Goal: Information Seeking & Learning: Learn about a topic

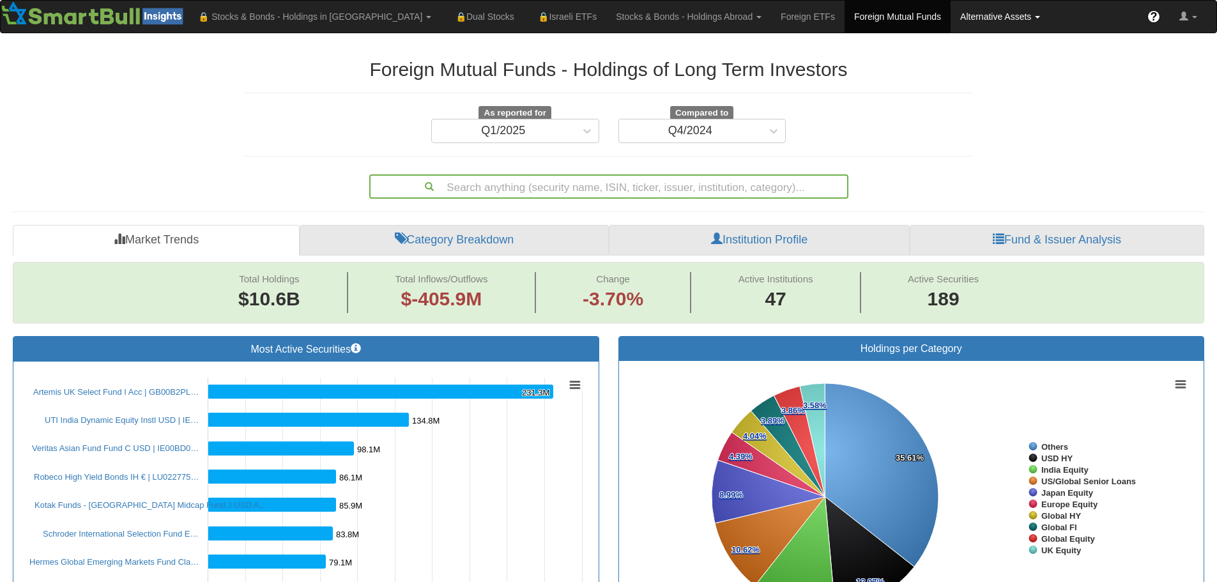
click at [441, 19] on link "Alternative Assets" at bounding box center [314, 17] width 252 height 32
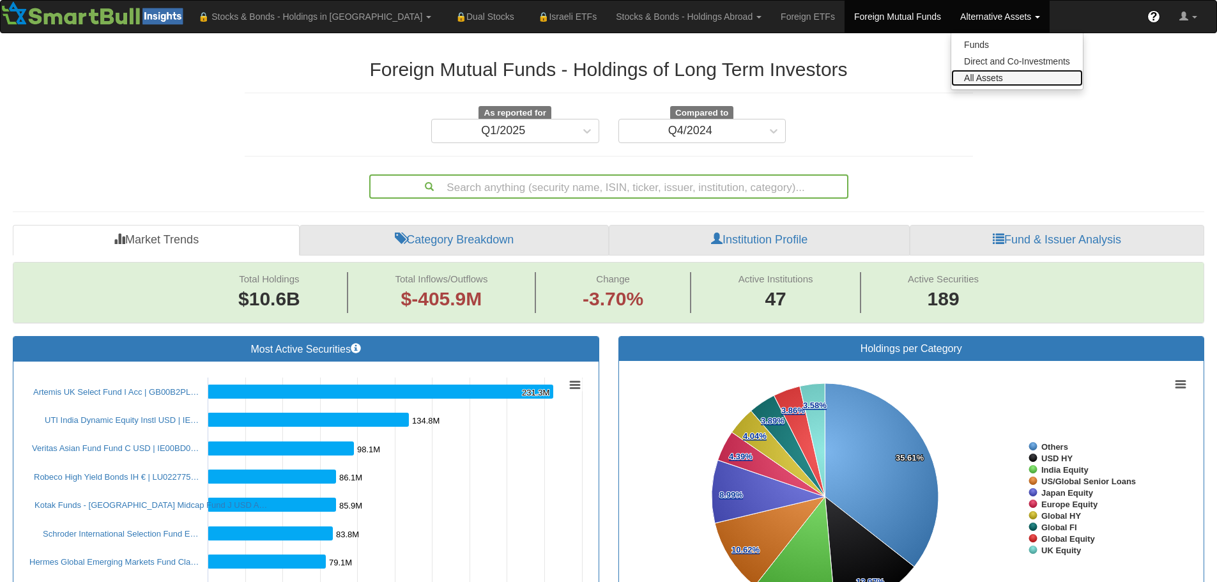
click at [951, 74] on link "All Assets" at bounding box center [1017, 78] width 132 height 17
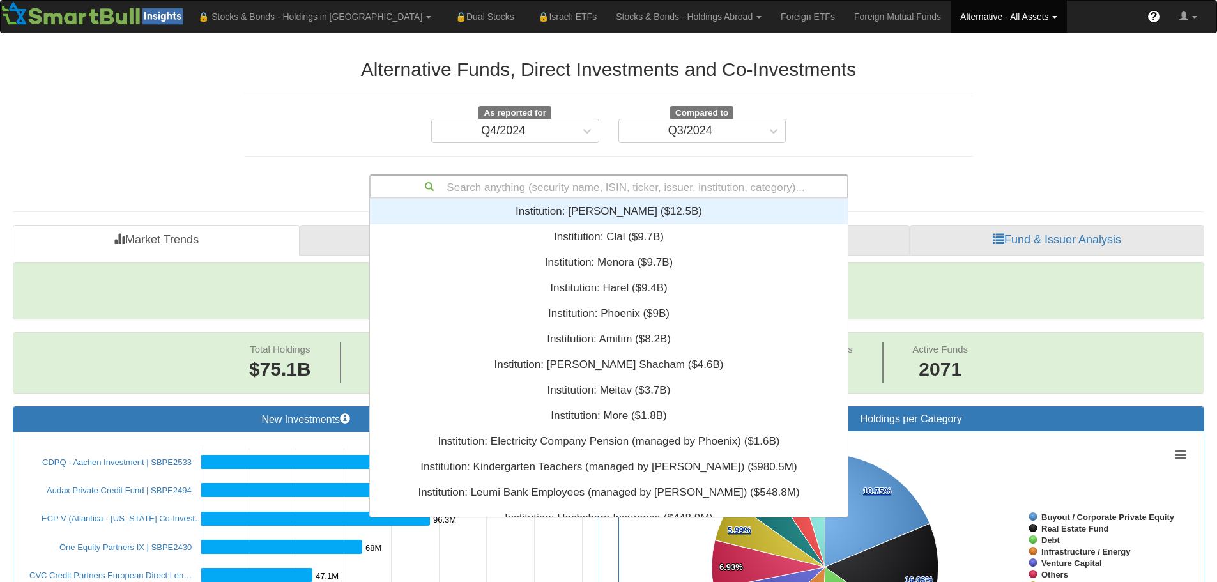
click at [450, 182] on div "Search anything (security name, ISIN, ticker, issuer, institution, category)..." at bounding box center [609, 187] width 477 height 22
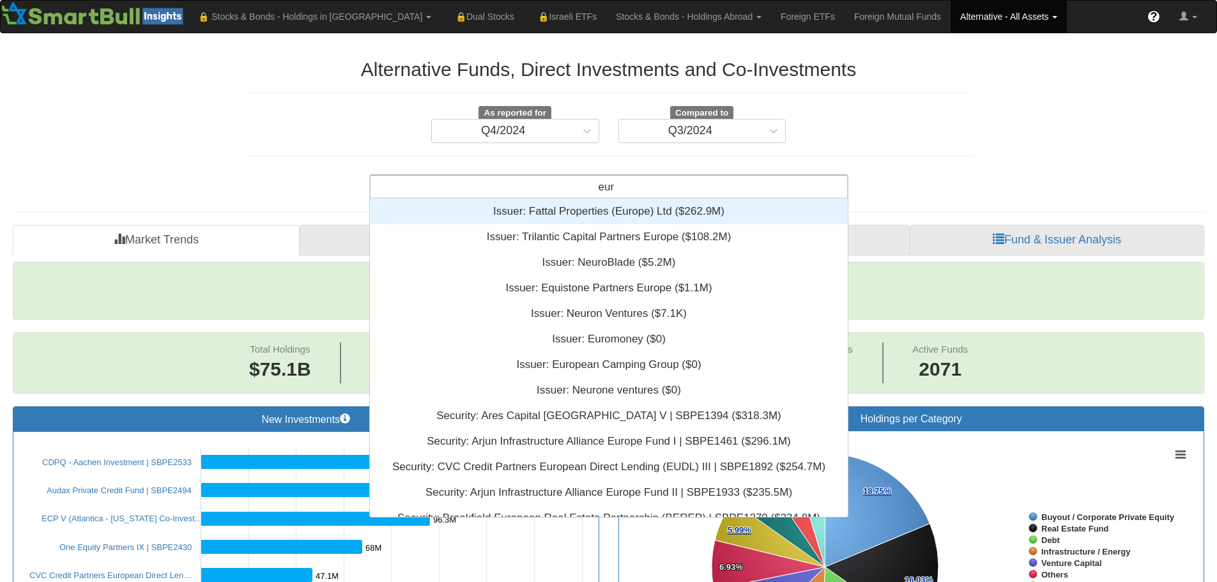
scroll to position [309, 468]
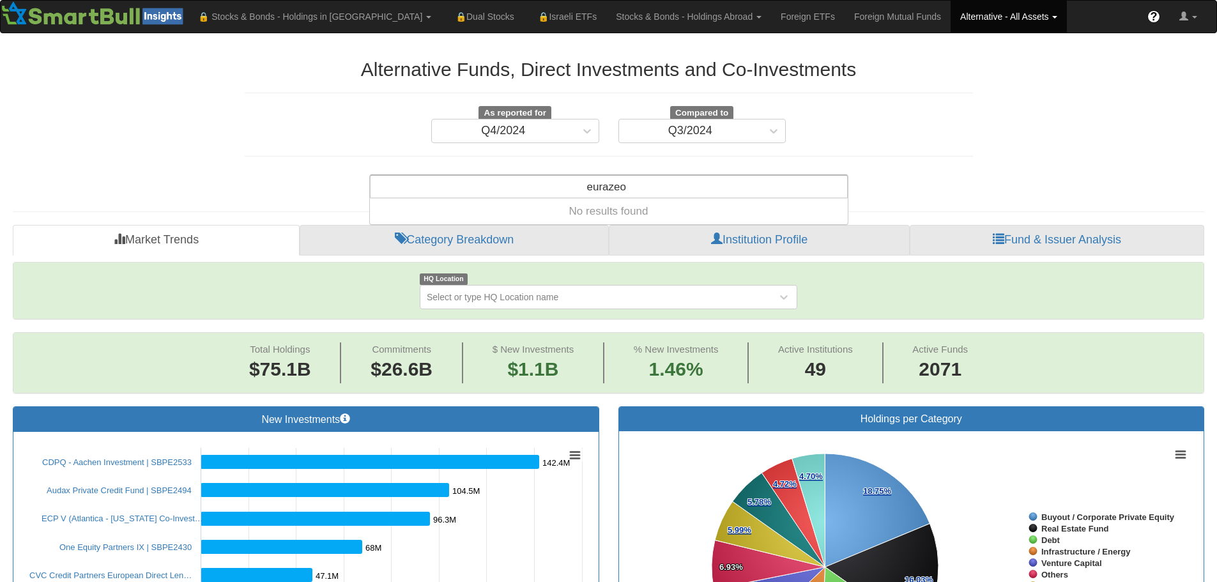
type input "eurazeo"
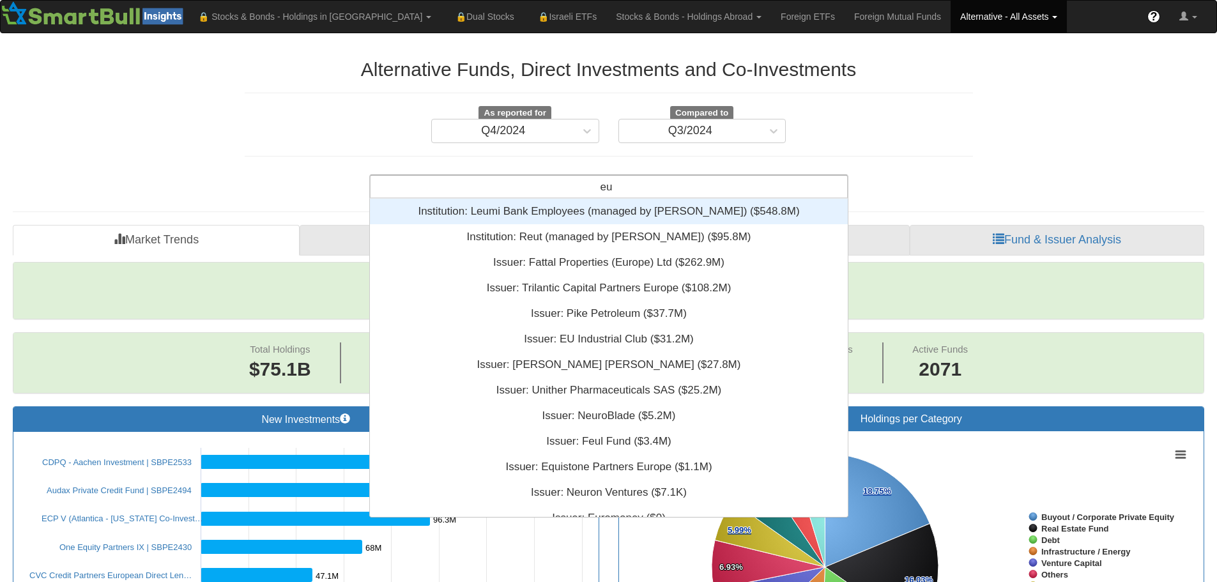
type input "e"
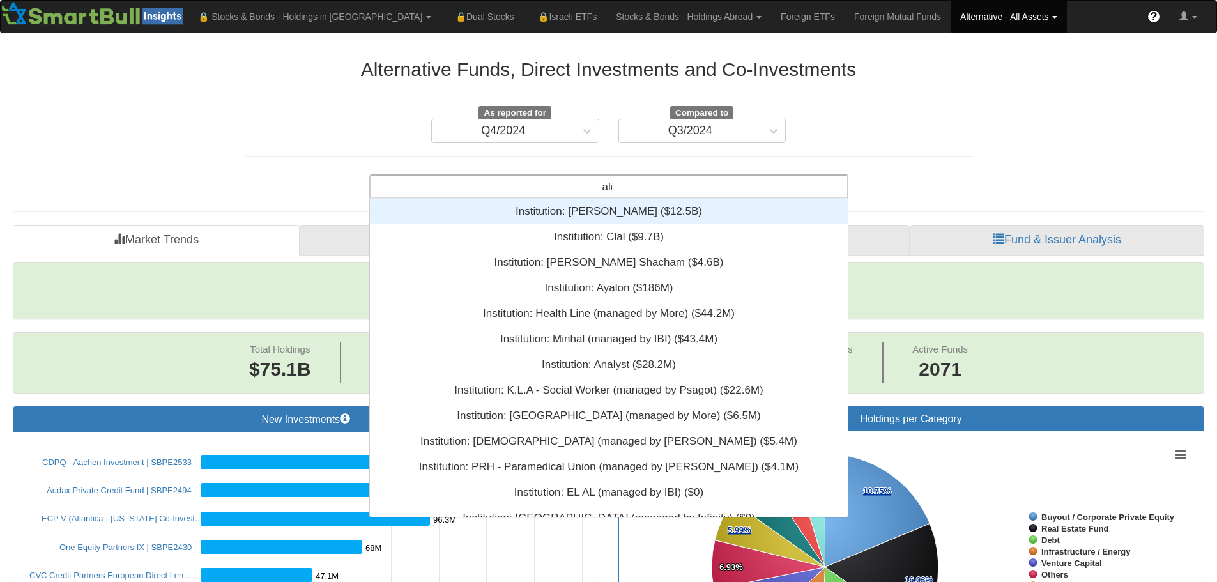
scroll to position [16, 468]
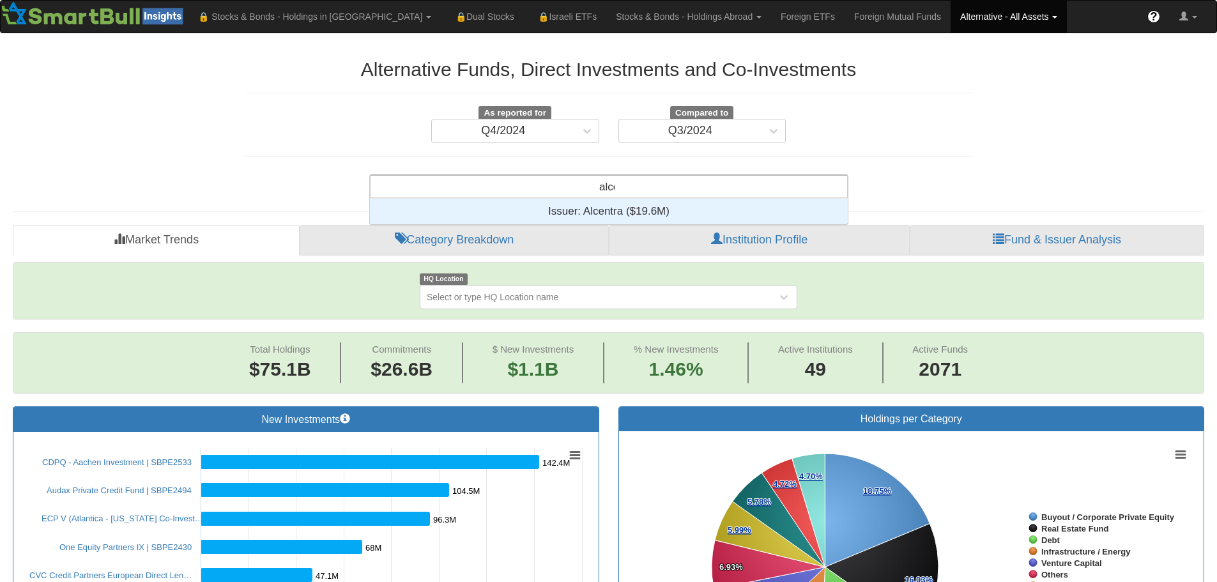
type input "alcen"
click at [602, 212] on div "Issuer: ‎Alcentra ‎($19.6M)‏" at bounding box center [609, 212] width 478 height 26
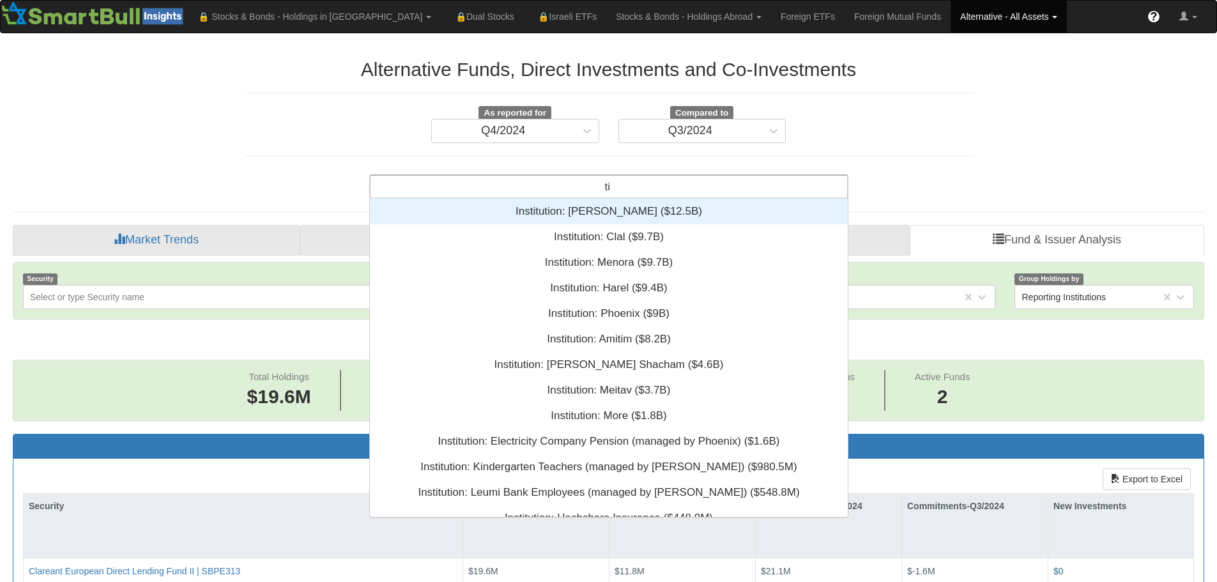
scroll to position [10, 10]
type input "tik"
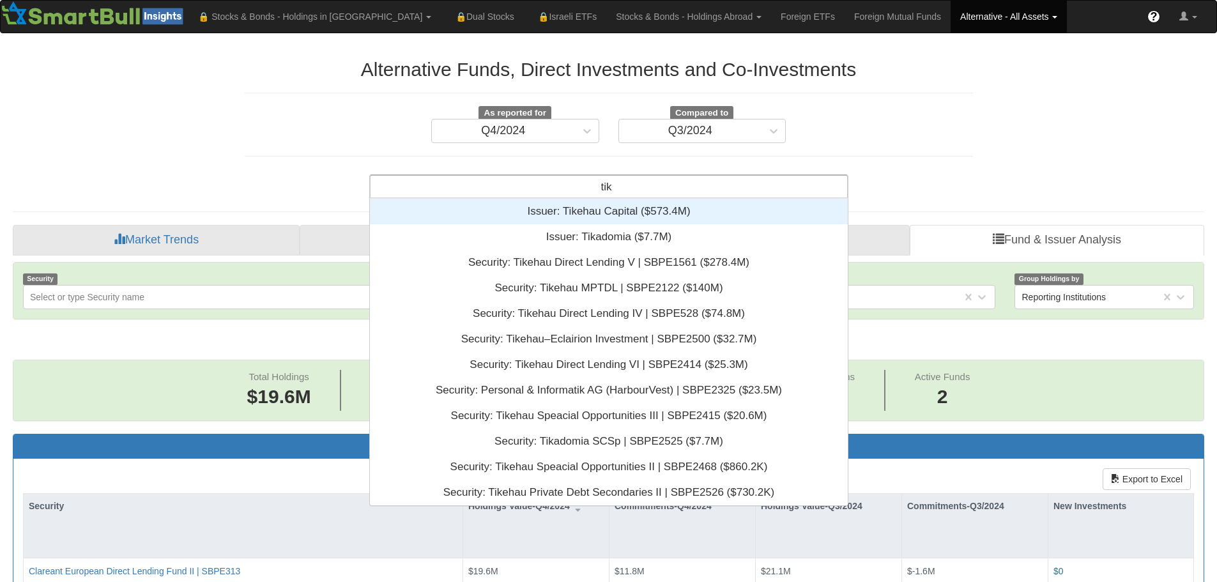
click at [601, 208] on div "Issuer: ‎Tikehau Capital ‎($573.4M)‏" at bounding box center [609, 212] width 478 height 26
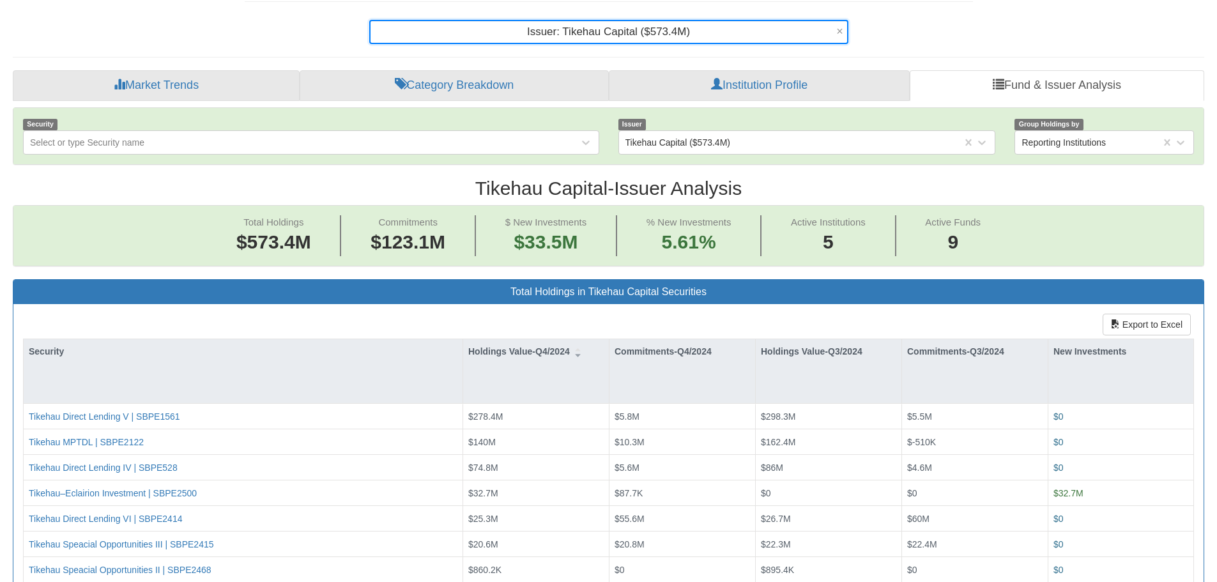
scroll to position [192, 0]
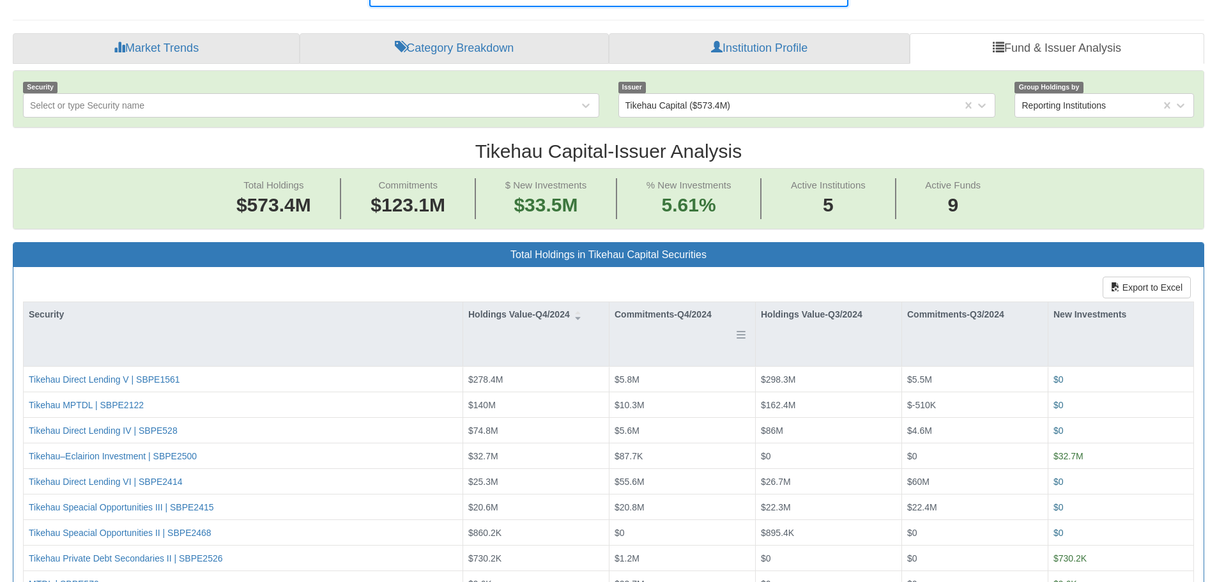
click at [664, 312] on div "Commitments-Q4/2024" at bounding box center [683, 314] width 146 height 24
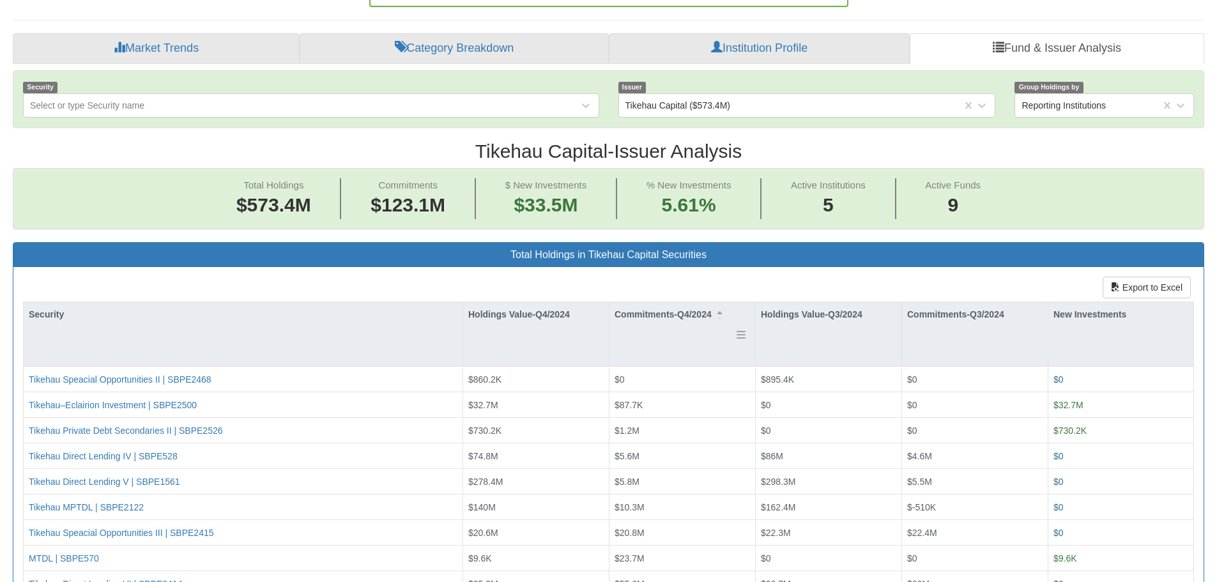
click at [664, 312] on div "Commitments-Q4/2024" at bounding box center [683, 314] width 146 height 24
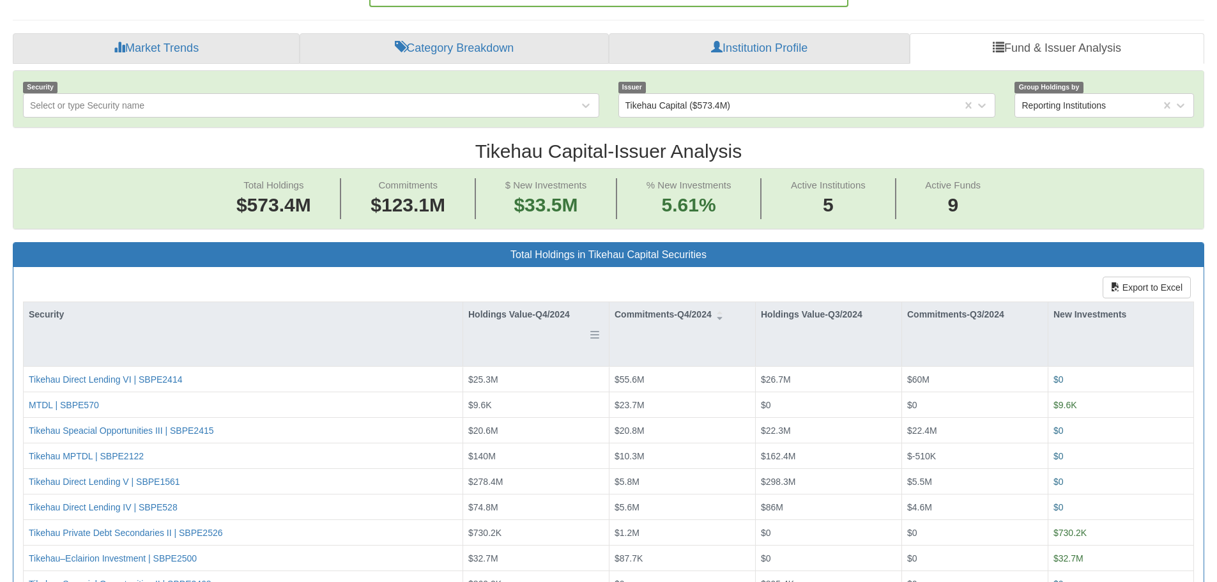
click at [518, 309] on div "Holdings Value-Q4/2024" at bounding box center [536, 314] width 146 height 24
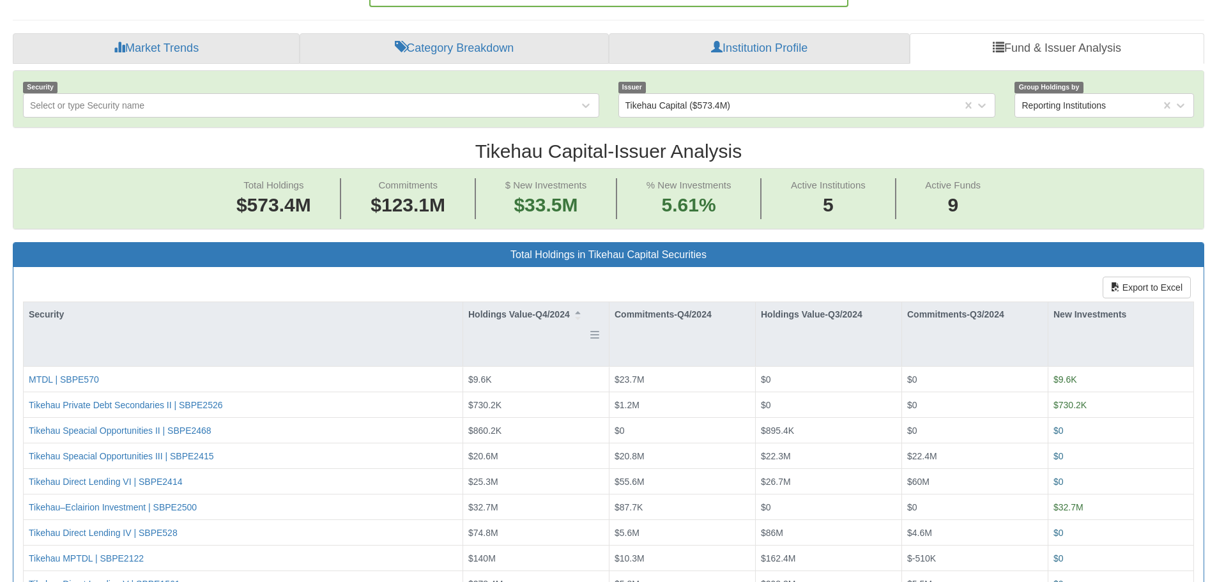
click at [518, 309] on div "Holdings Value-Q4/2024" at bounding box center [536, 314] width 146 height 24
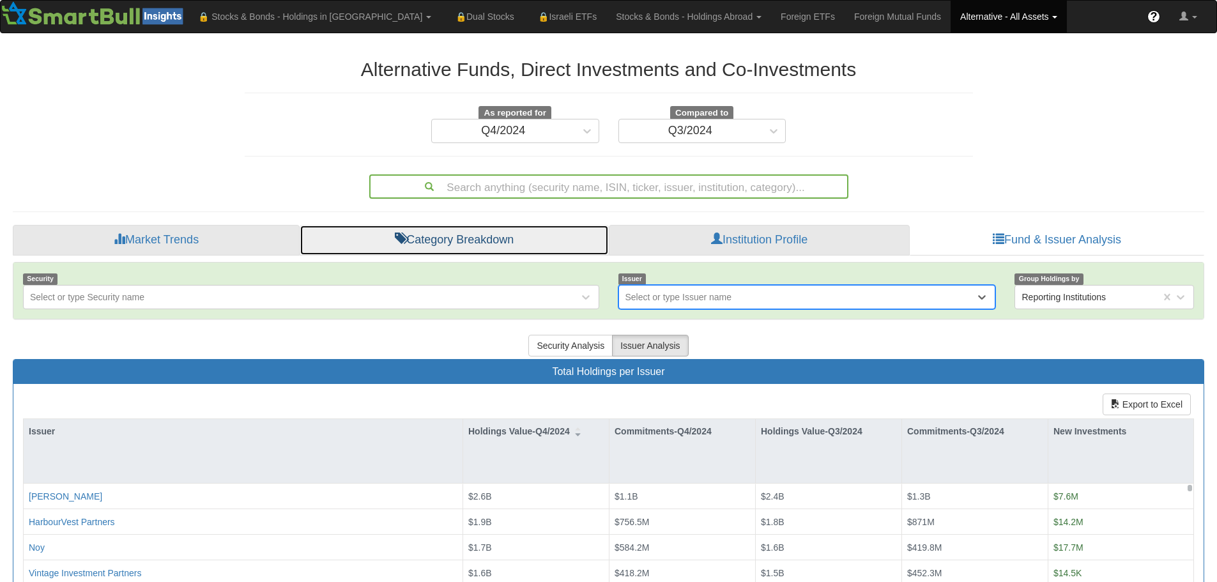
click at [432, 238] on link "Category Breakdown" at bounding box center [454, 240] width 309 height 31
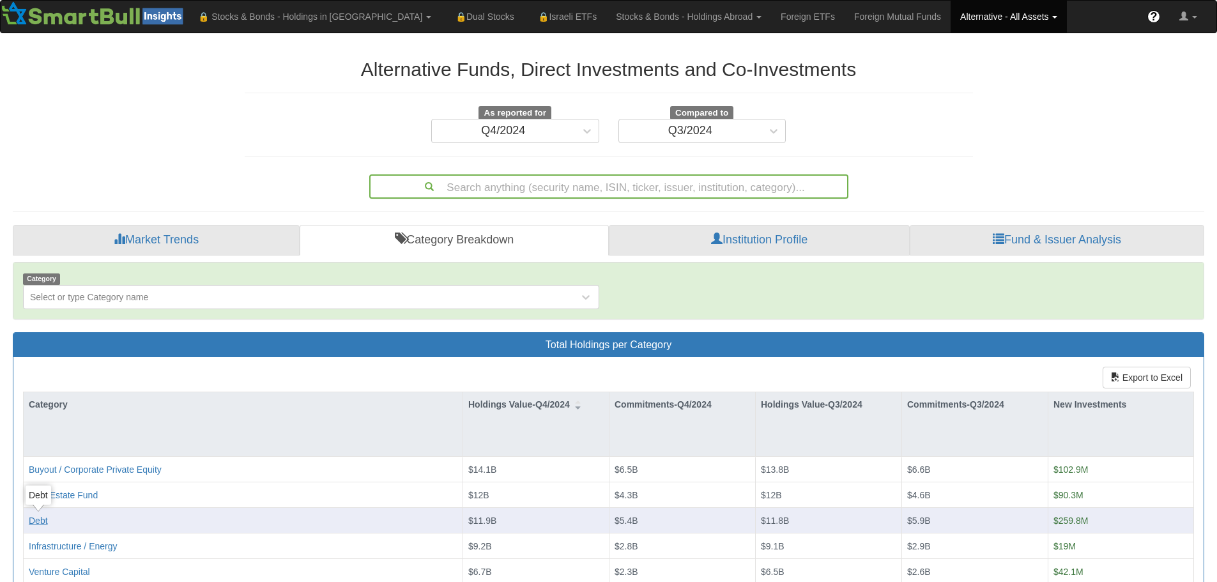
click at [34, 519] on div "Debt" at bounding box center [38, 520] width 19 height 13
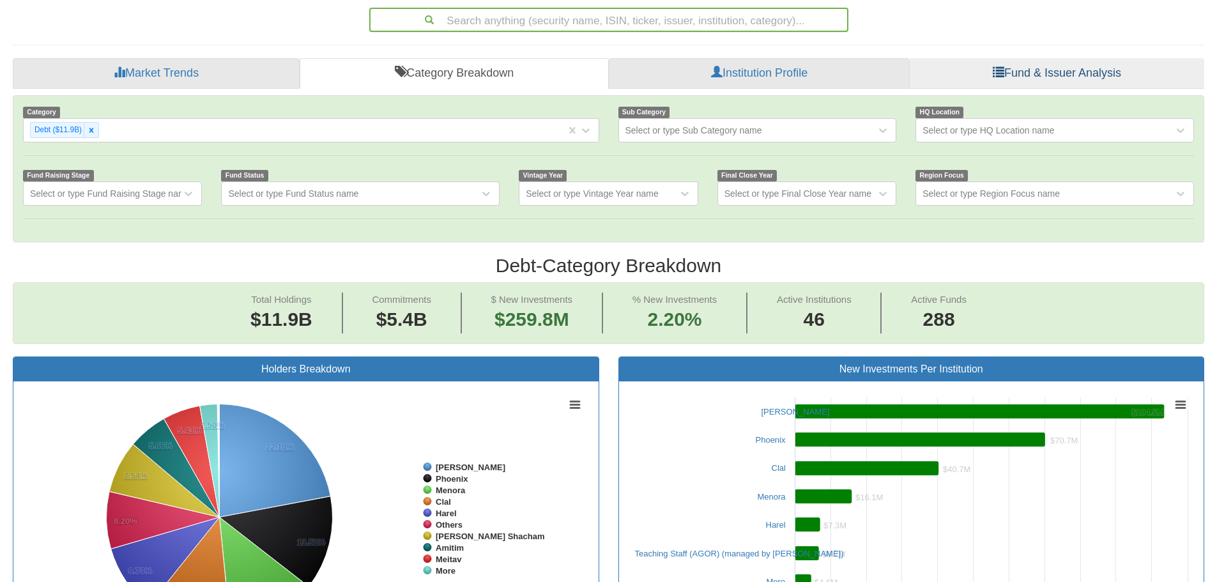
scroll to position [192, 0]
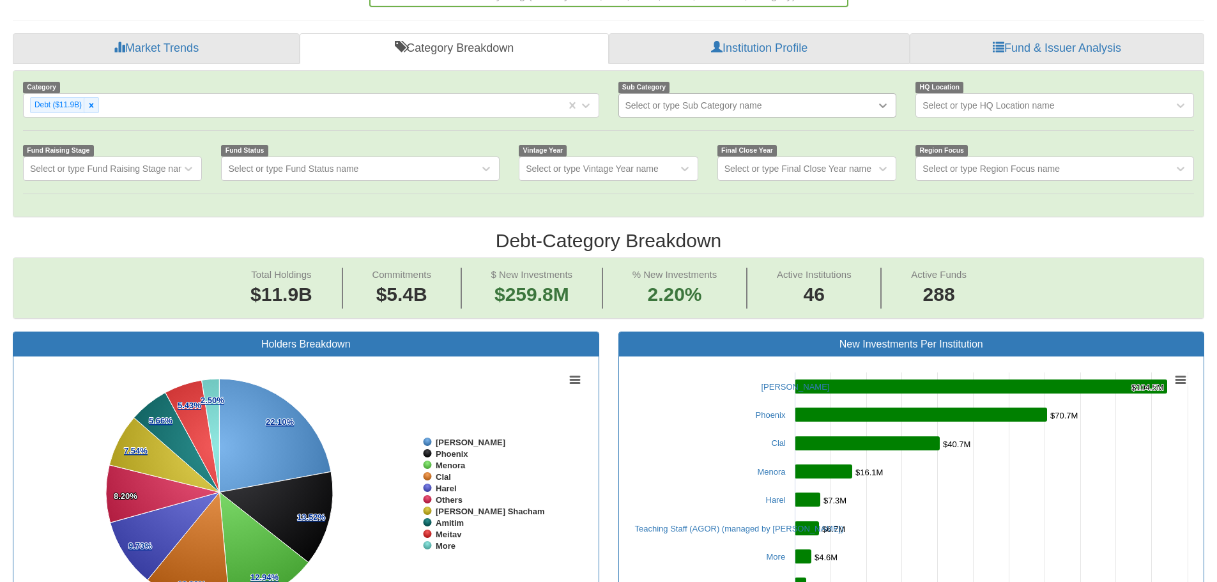
click at [888, 100] on icon at bounding box center [883, 105] width 13 height 13
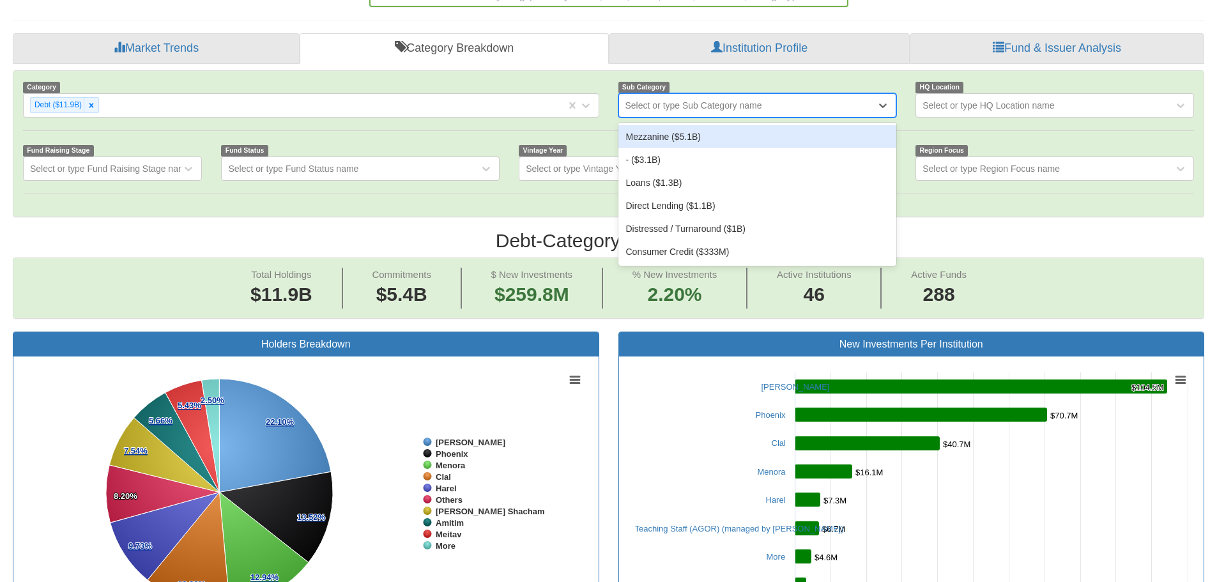
click at [701, 137] on div "Mezzanine ($5.1B)" at bounding box center [757, 136] width 279 height 23
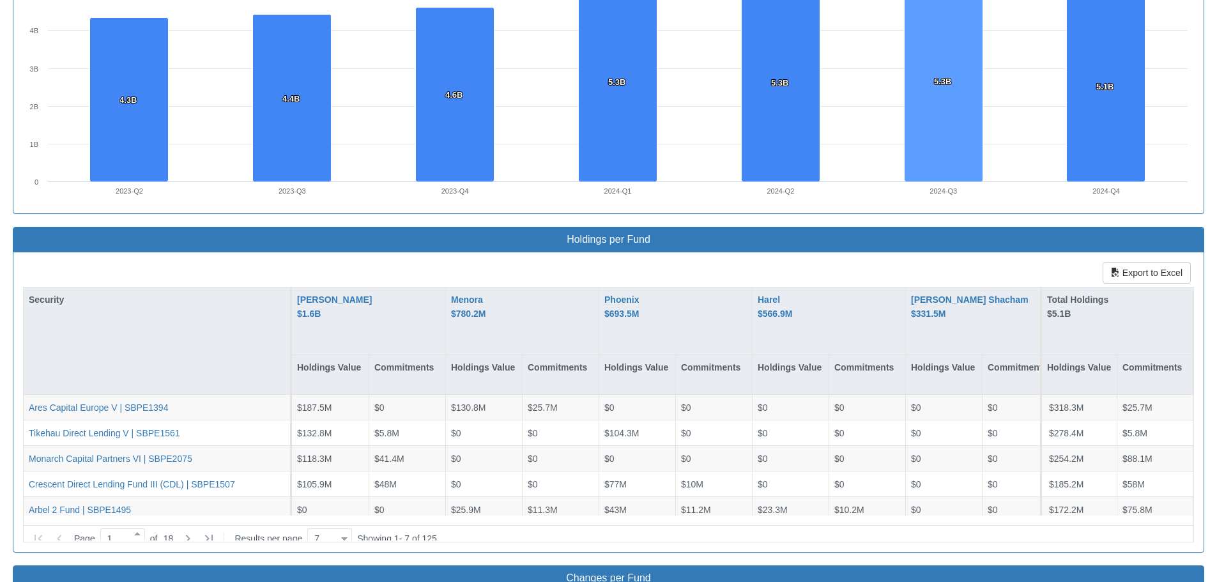
scroll to position [958, 0]
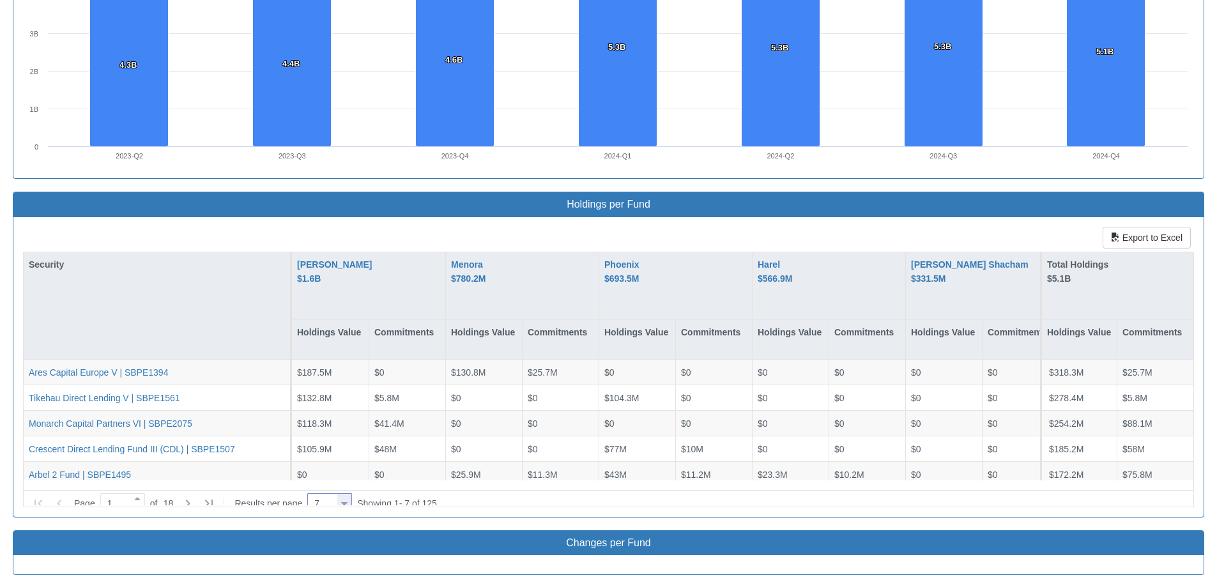
click at [348, 495] on div at bounding box center [344, 503] width 6 height 17
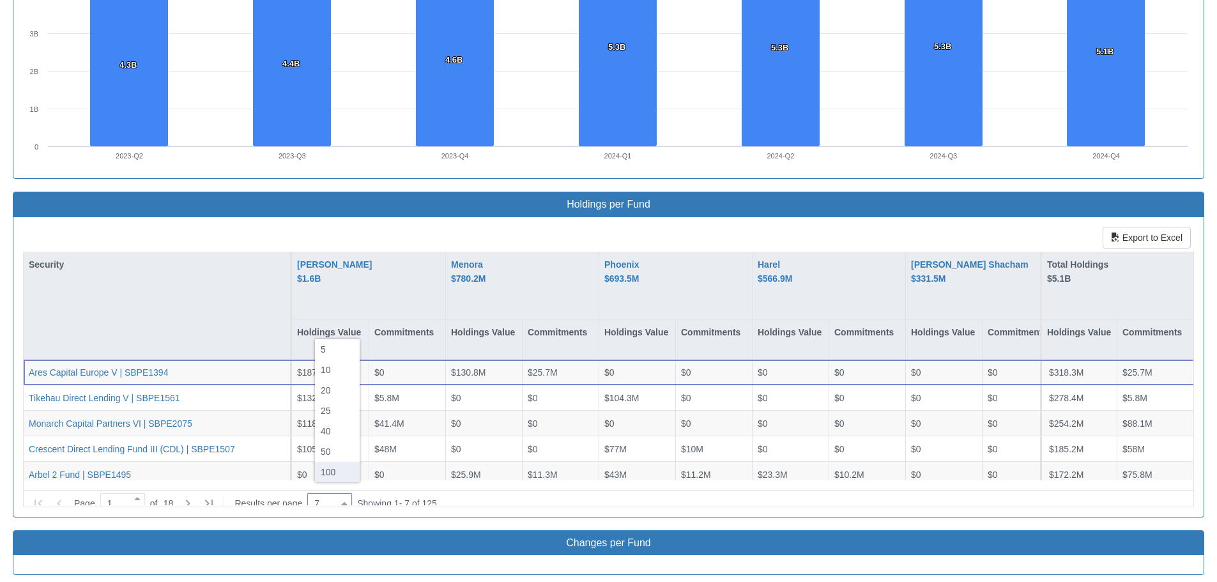
click at [340, 466] on div "100" at bounding box center [337, 472] width 45 height 20
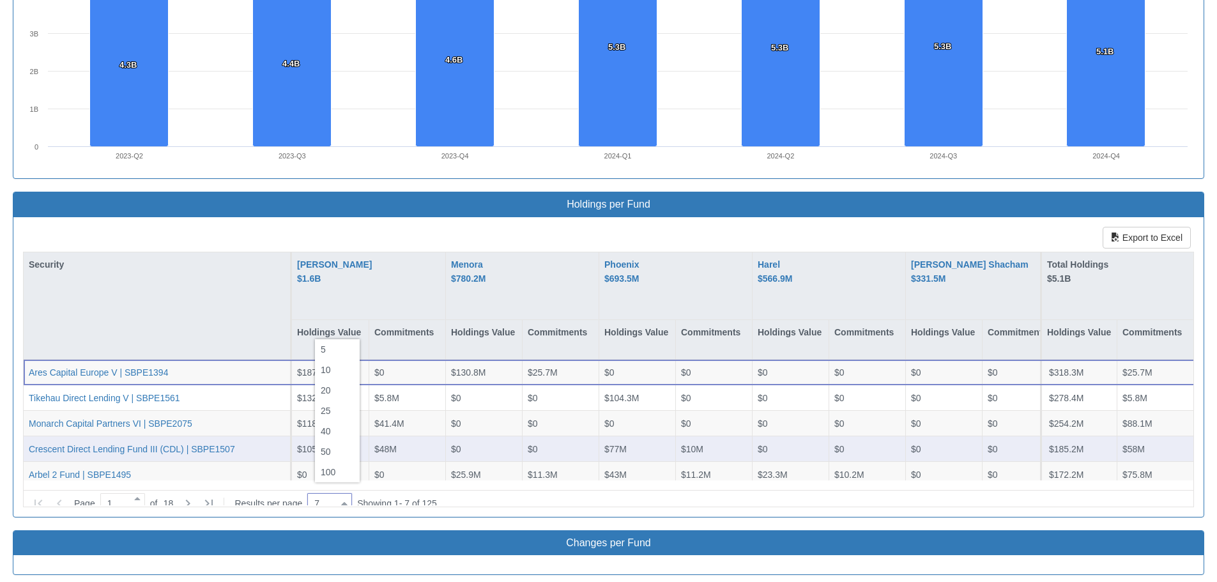
type input "100"
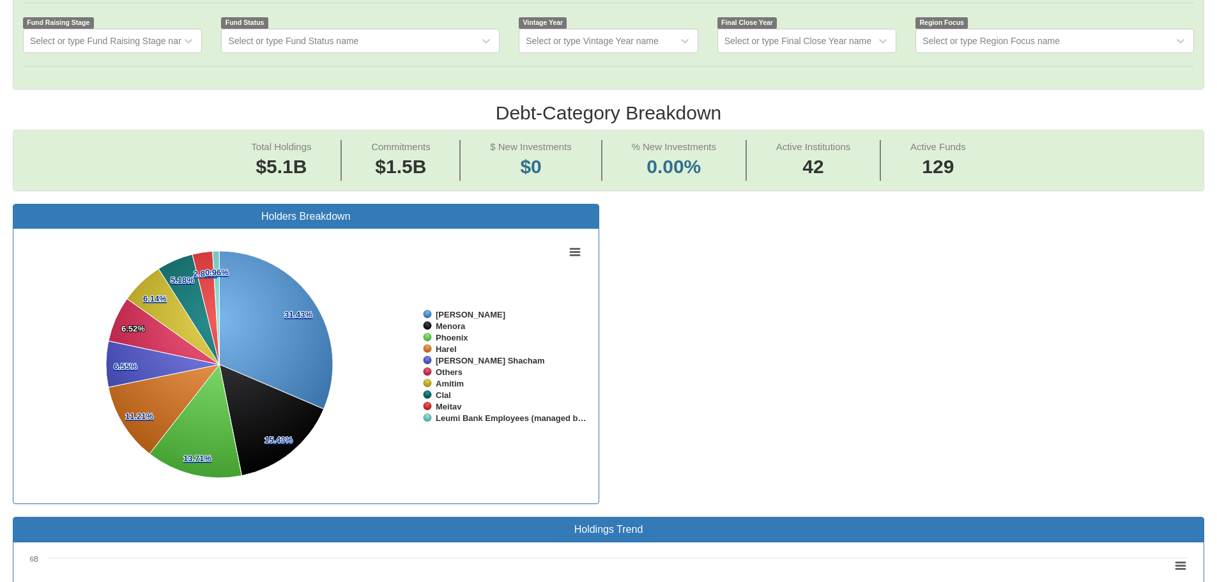
scroll to position [0, 0]
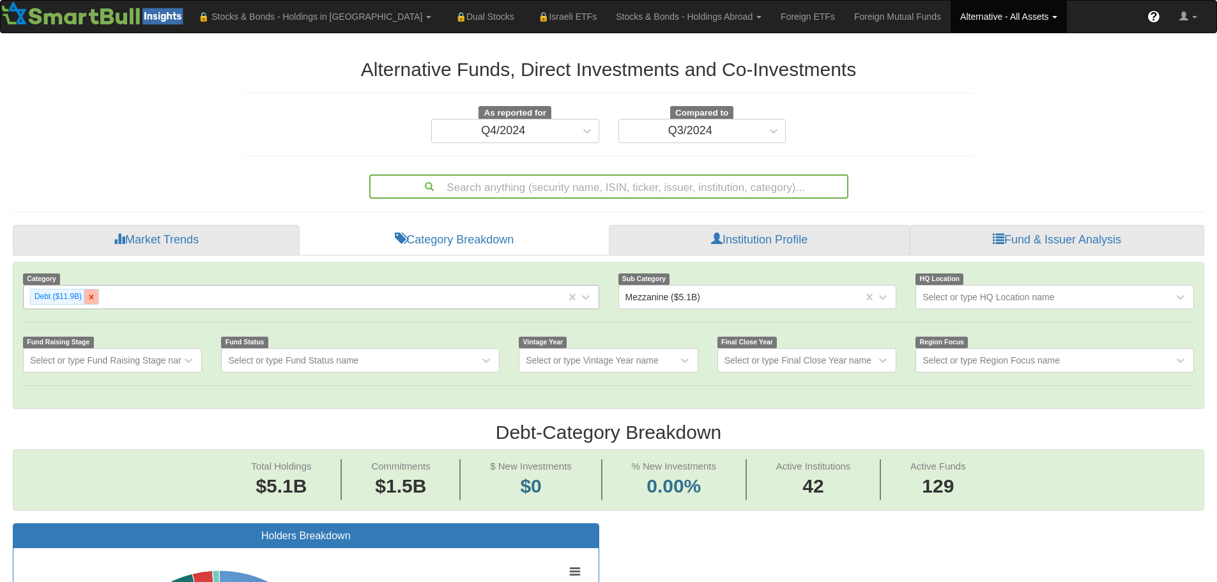
click at [87, 295] on icon at bounding box center [91, 297] width 9 height 9
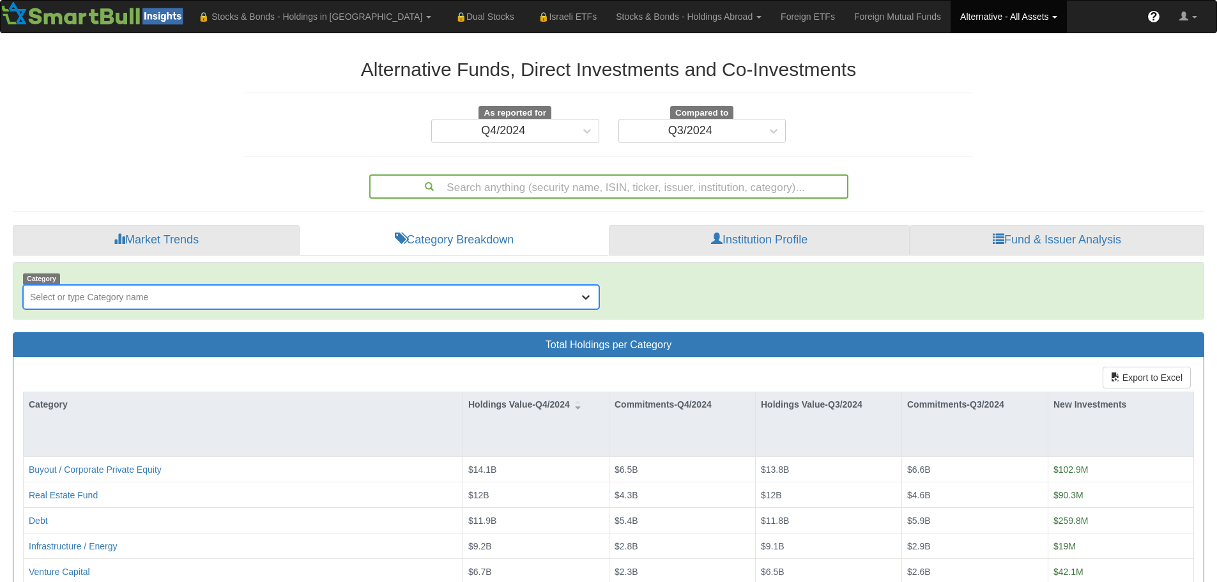
click at [588, 294] on icon at bounding box center [585, 297] width 13 height 13
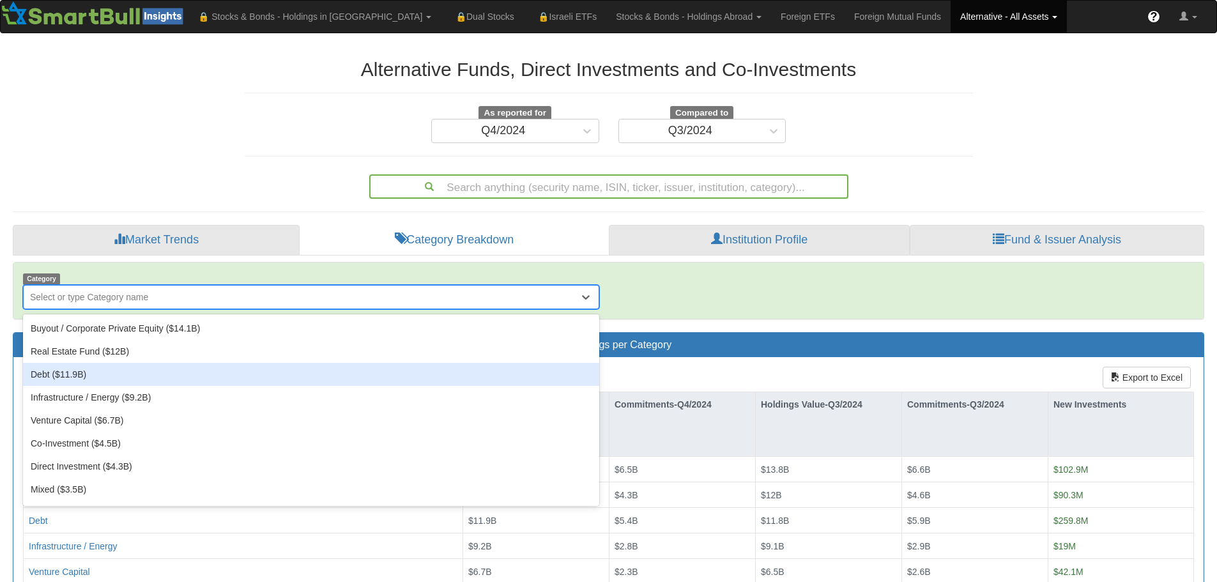
click at [403, 371] on div "Debt ($11.9B)" at bounding box center [311, 374] width 576 height 23
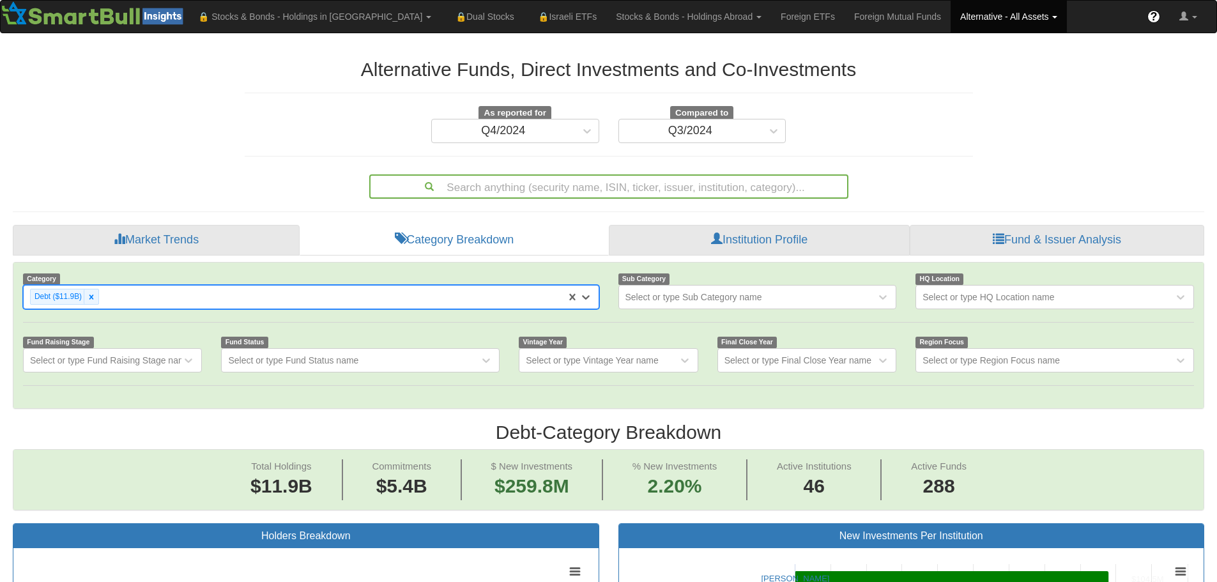
scroll to position [26, 1168]
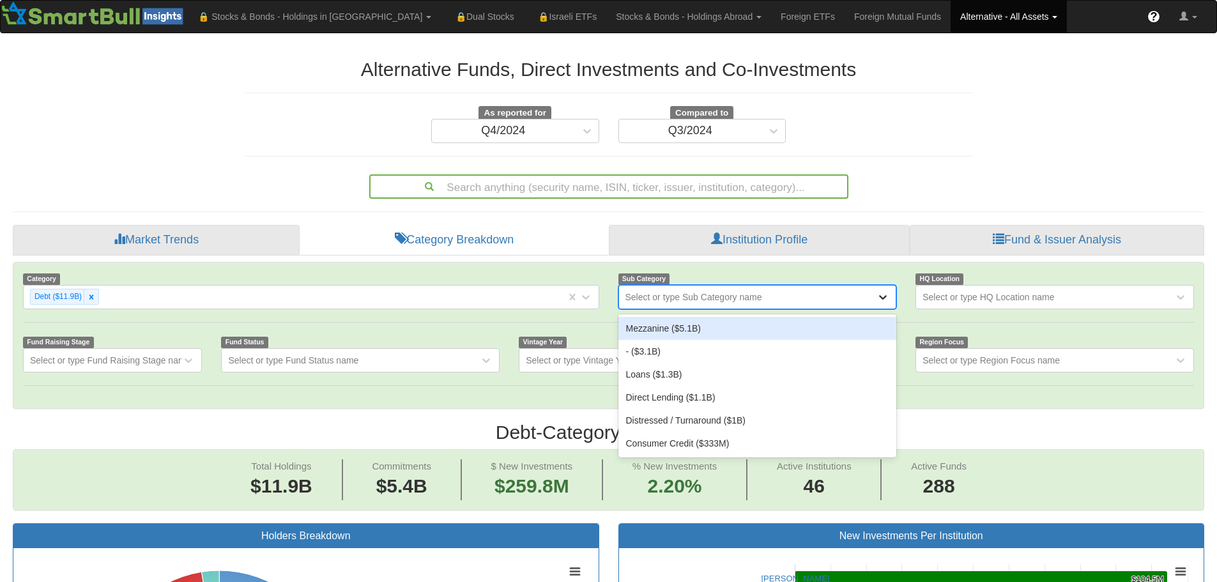
click at [880, 303] on icon at bounding box center [883, 297] width 13 height 13
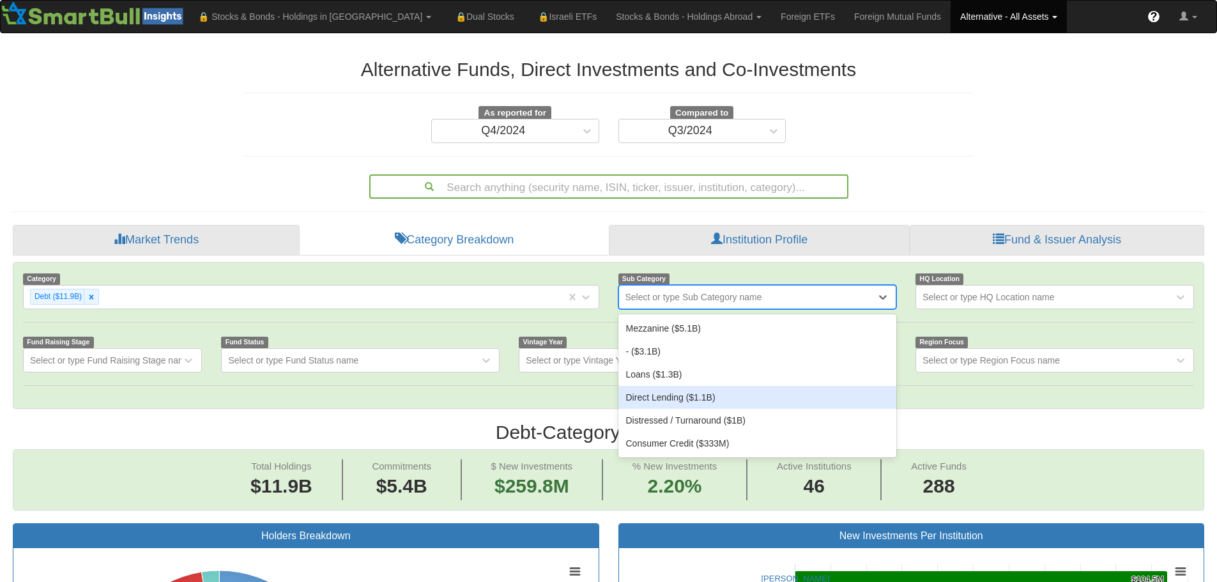
click at [689, 392] on div "Direct Lending ($1.1B)" at bounding box center [757, 397] width 279 height 23
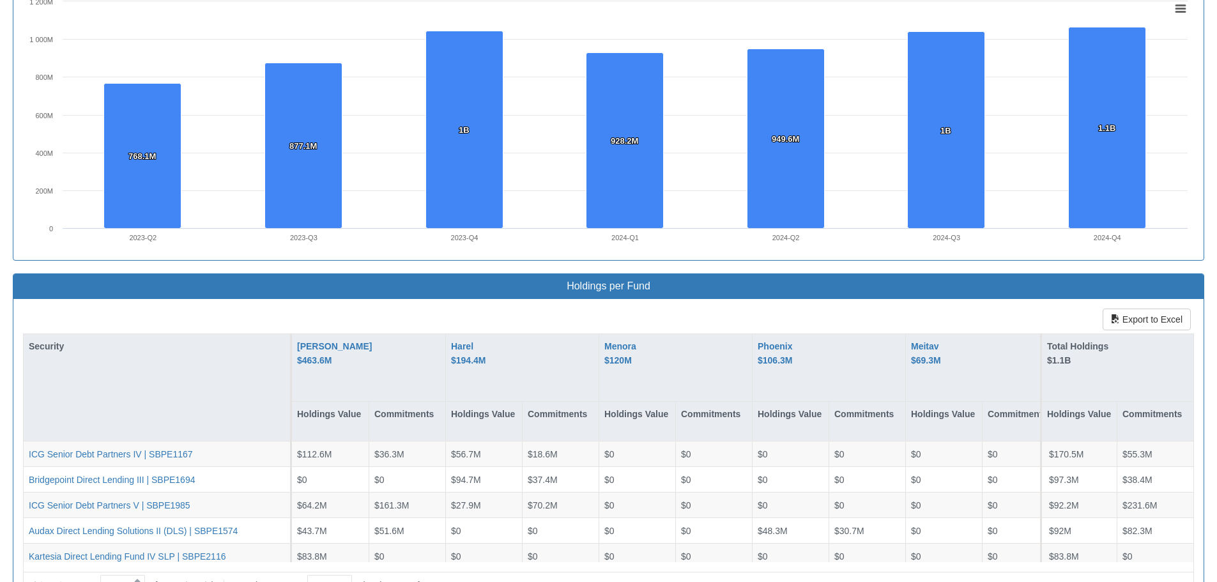
scroll to position [1022, 0]
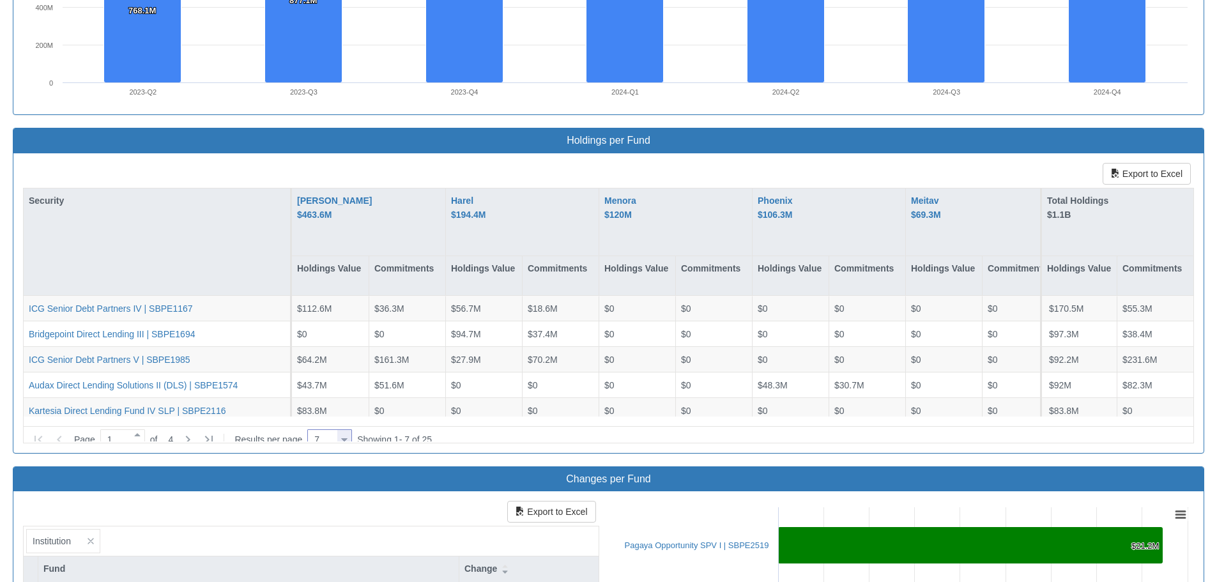
click at [348, 431] on div at bounding box center [344, 439] width 6 height 17
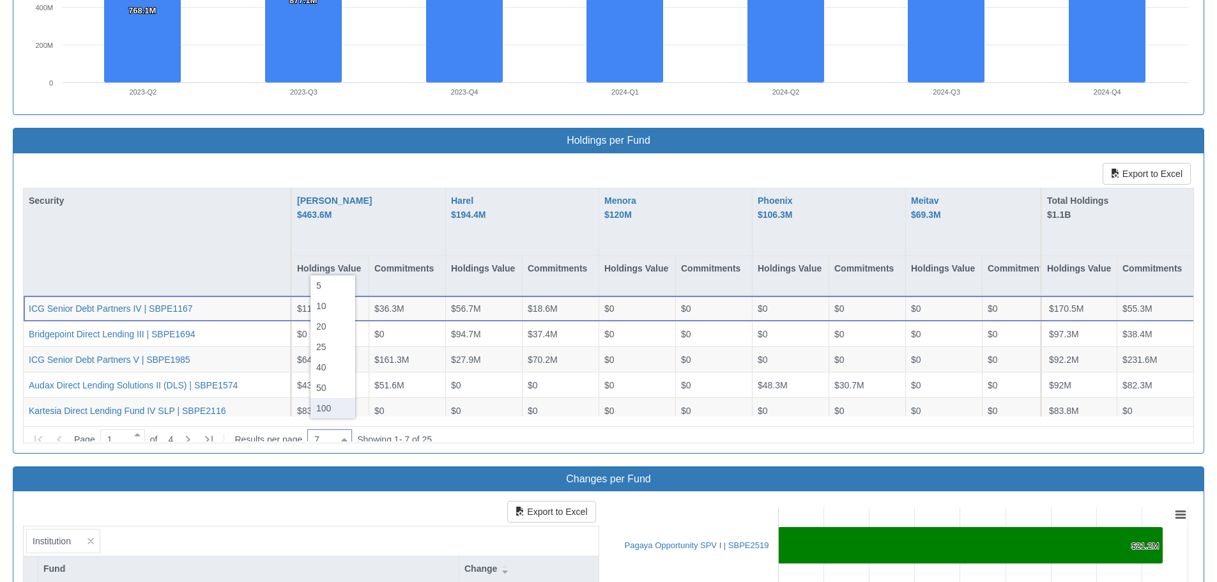
click at [331, 411] on div "100" at bounding box center [333, 408] width 45 height 20
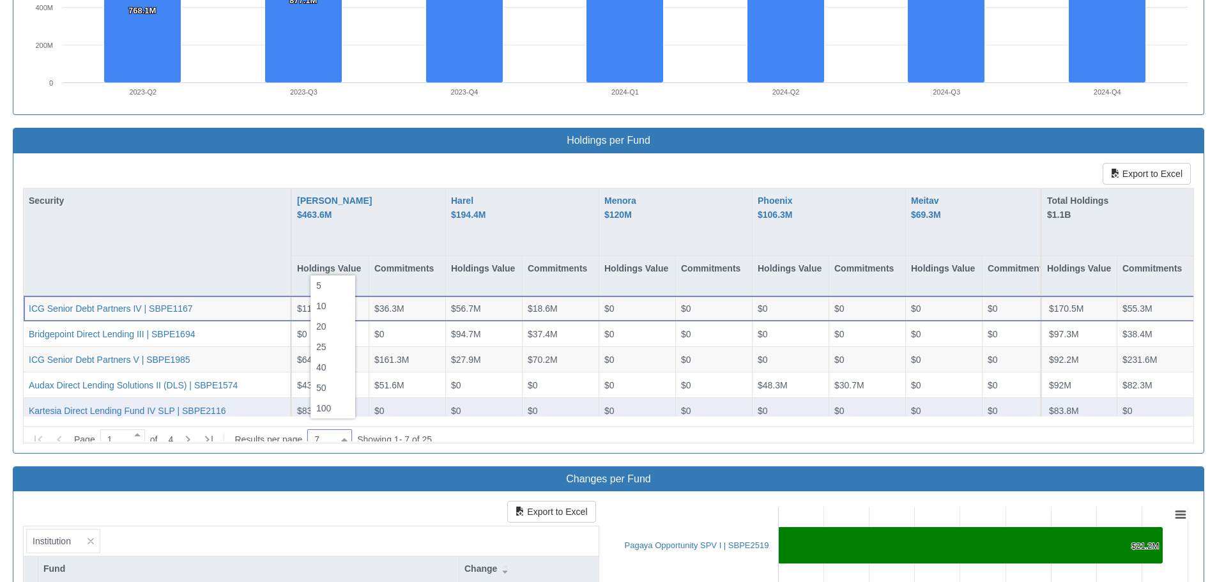
type input "100"
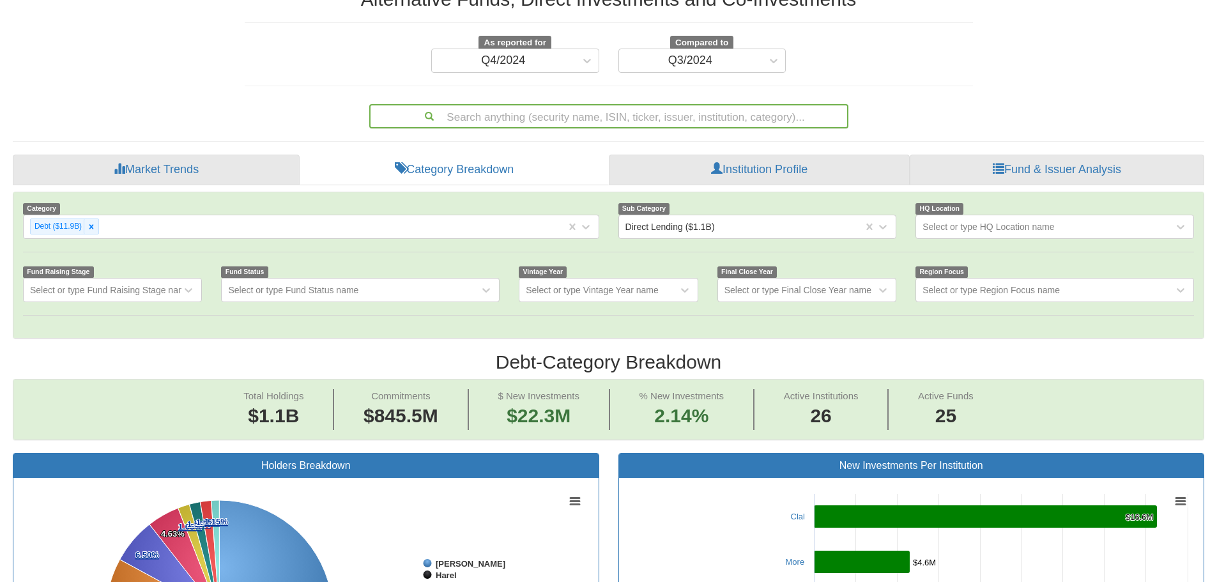
scroll to position [0, 0]
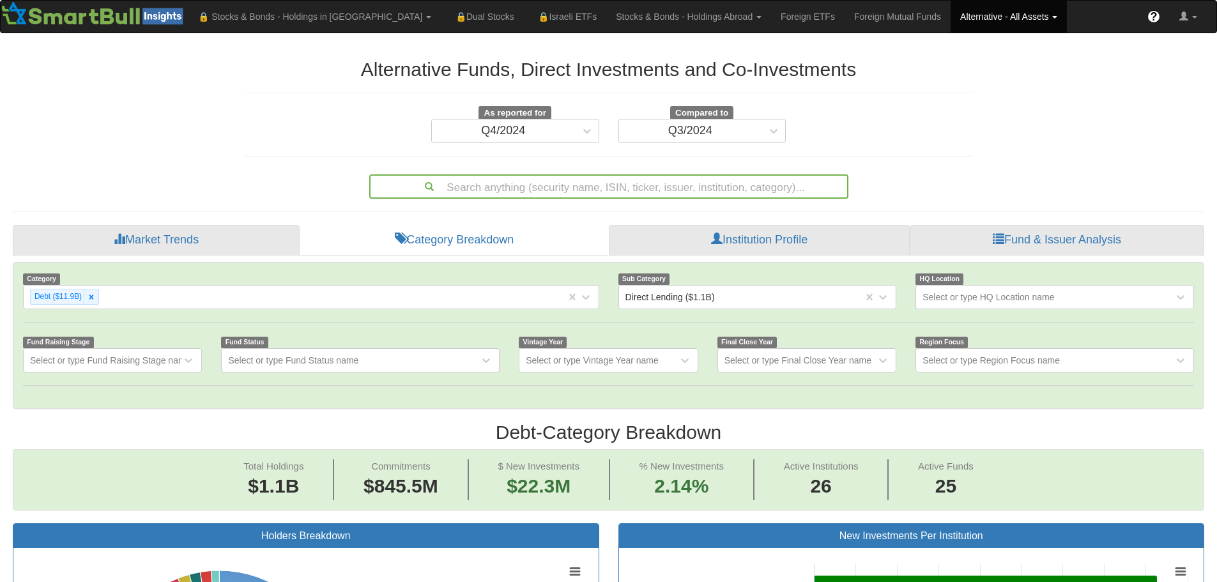
click at [676, 189] on div "Search anything (security name, ISIN, ticker, issuer, institution, category)..." at bounding box center [609, 187] width 477 height 22
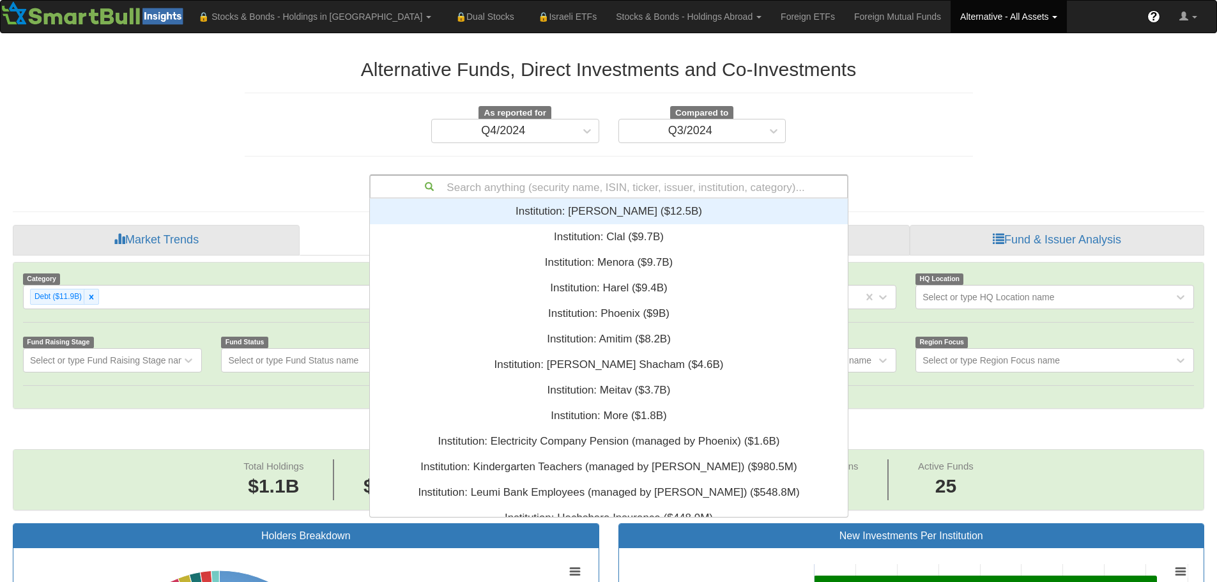
scroll to position [309, 468]
type input "icg"
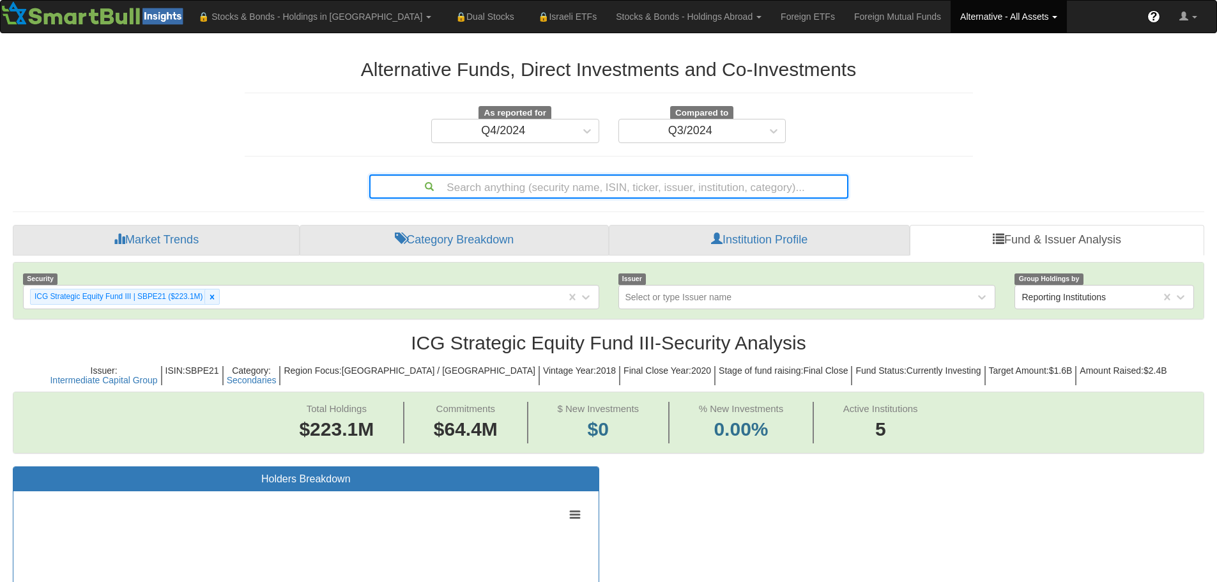
scroll to position [26, 1168]
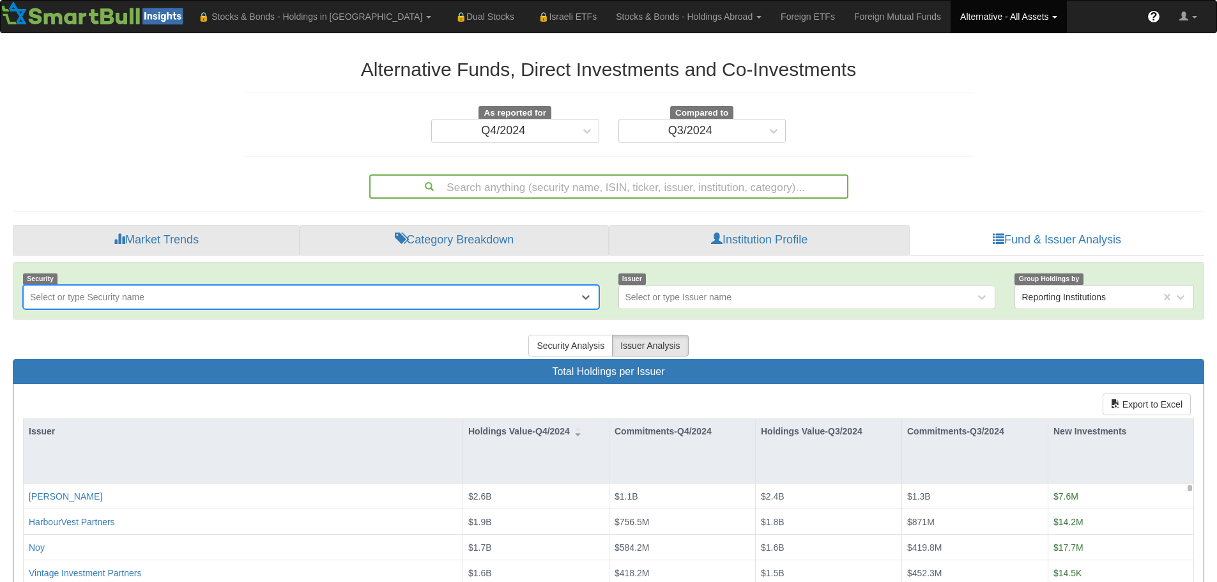
click at [546, 187] on div "Search anything (security name, ISIN, ticker, issuer, institution, category)..." at bounding box center [609, 187] width 477 height 22
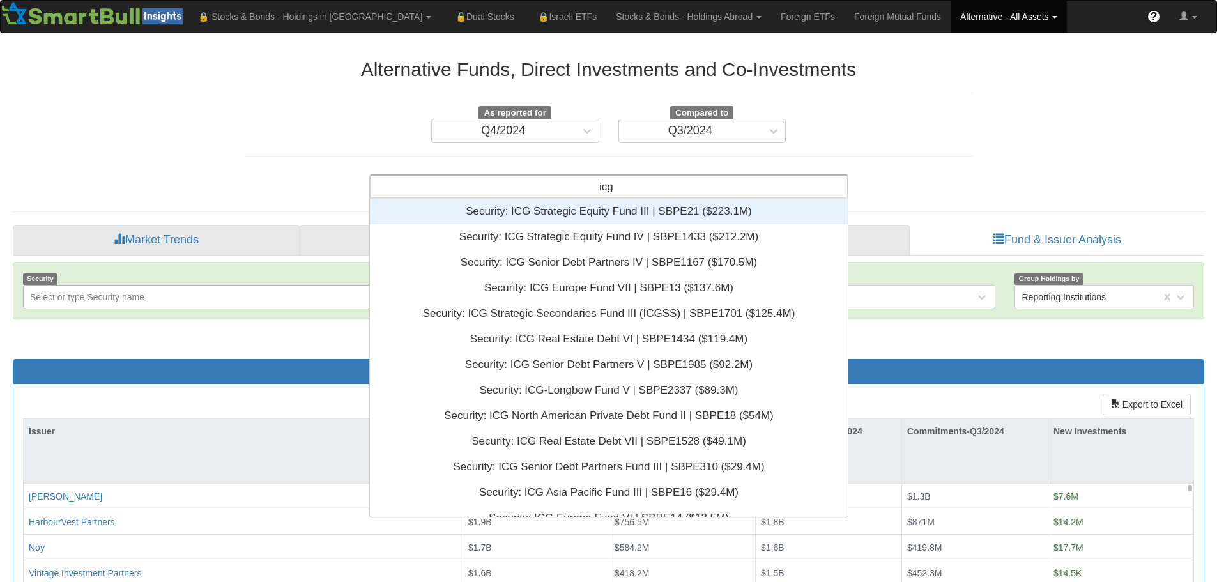
type input "icg"
click at [703, 180] on div "icg icg" at bounding box center [609, 187] width 477 height 22
click at [213, 111] on div "Alternative Funds, Direct Investments and Co-Investments As reported for Q4/202…" at bounding box center [608, 435] width 1211 height 779
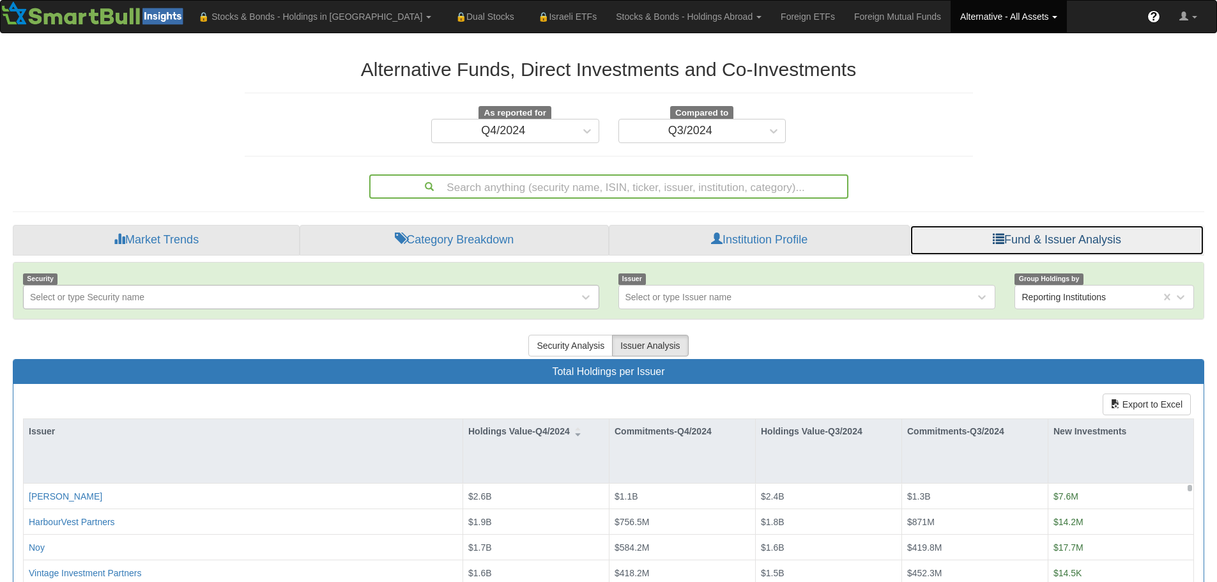
click at [1061, 232] on link "Fund & Issuer Analysis" at bounding box center [1057, 240] width 295 height 31
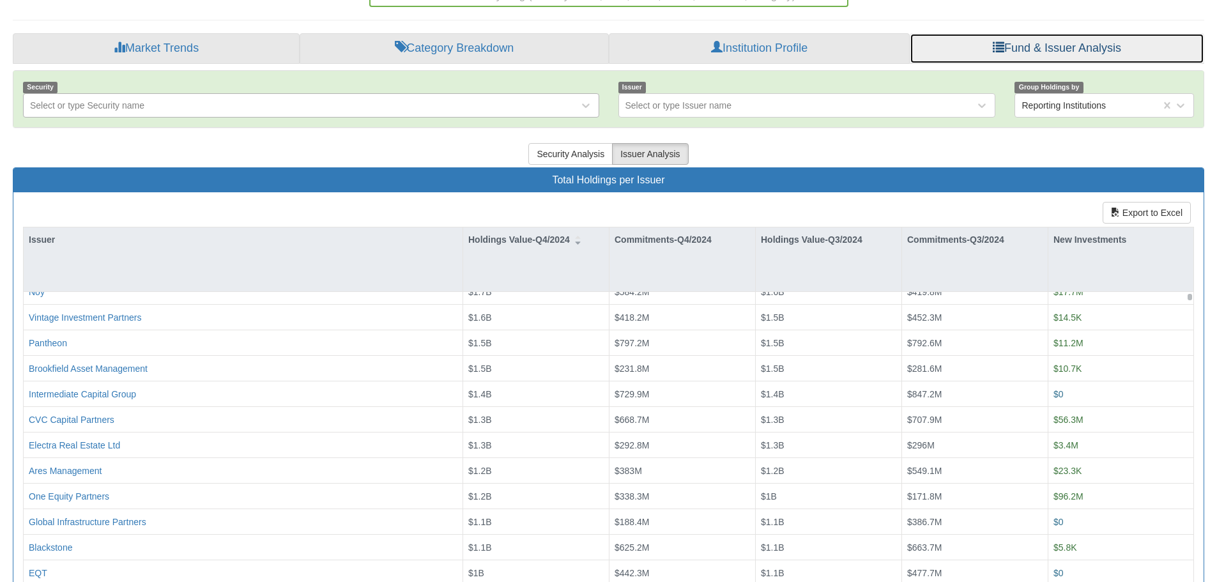
scroll to position [64, 0]
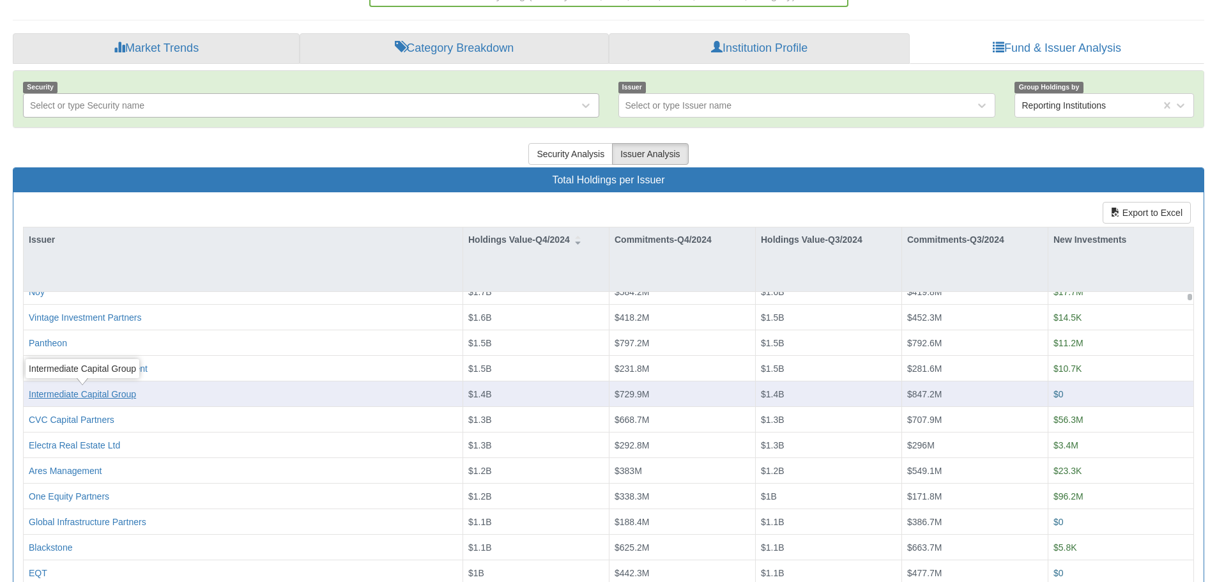
click at [100, 393] on div "Intermediate Capital Group" at bounding box center [82, 394] width 107 height 13
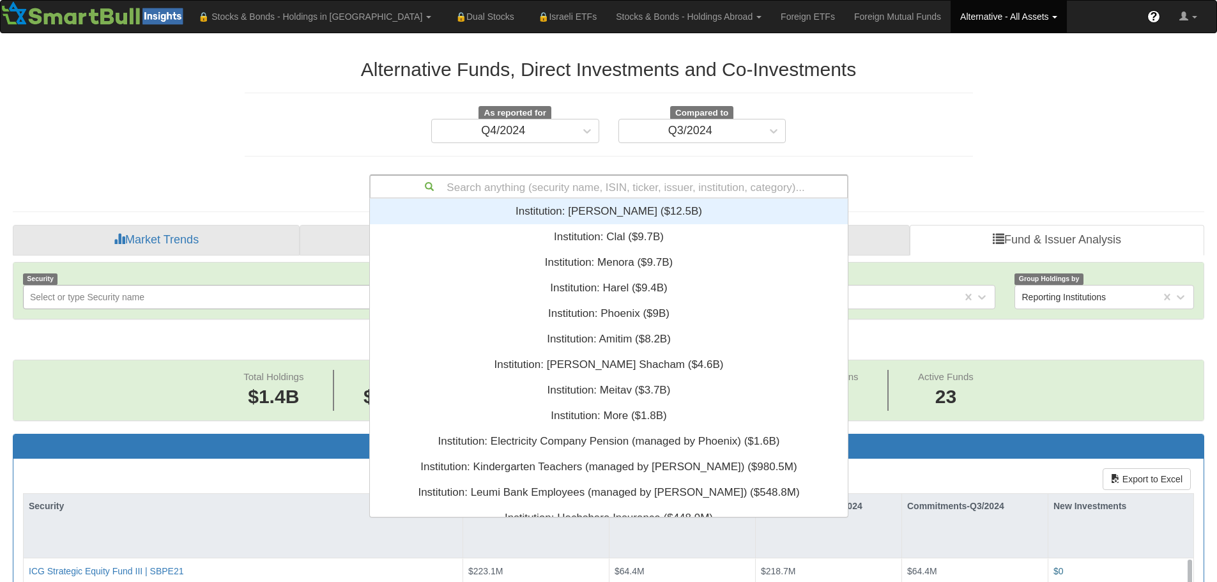
click at [542, 188] on div "Search anything (security name, ISIN, ticker, issuer, institution, category)..." at bounding box center [609, 187] width 477 height 22
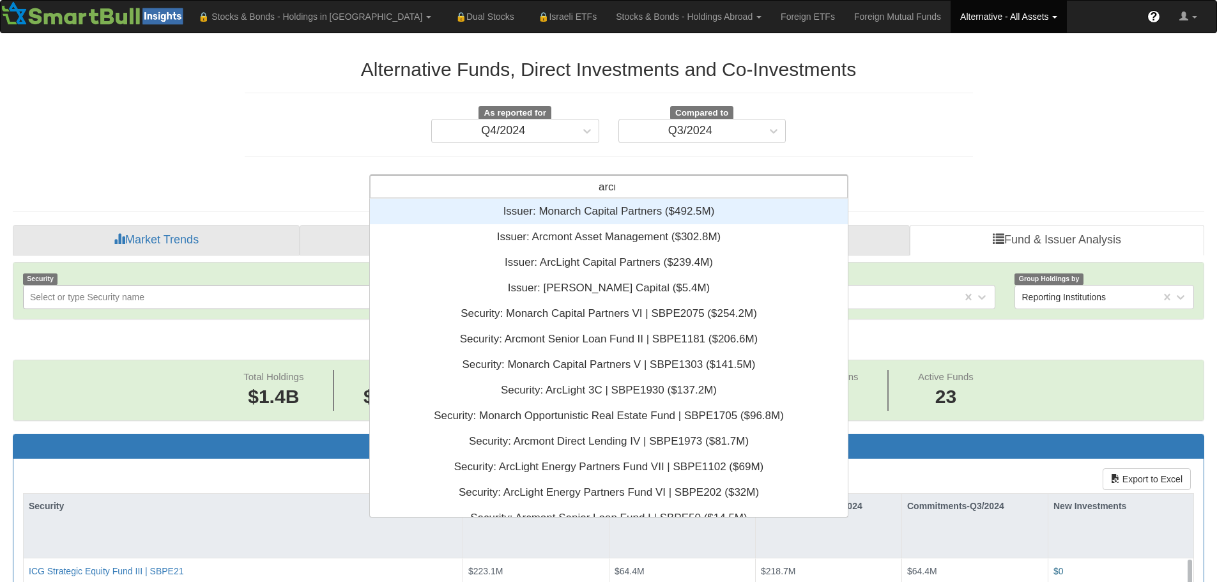
scroll to position [118, 468]
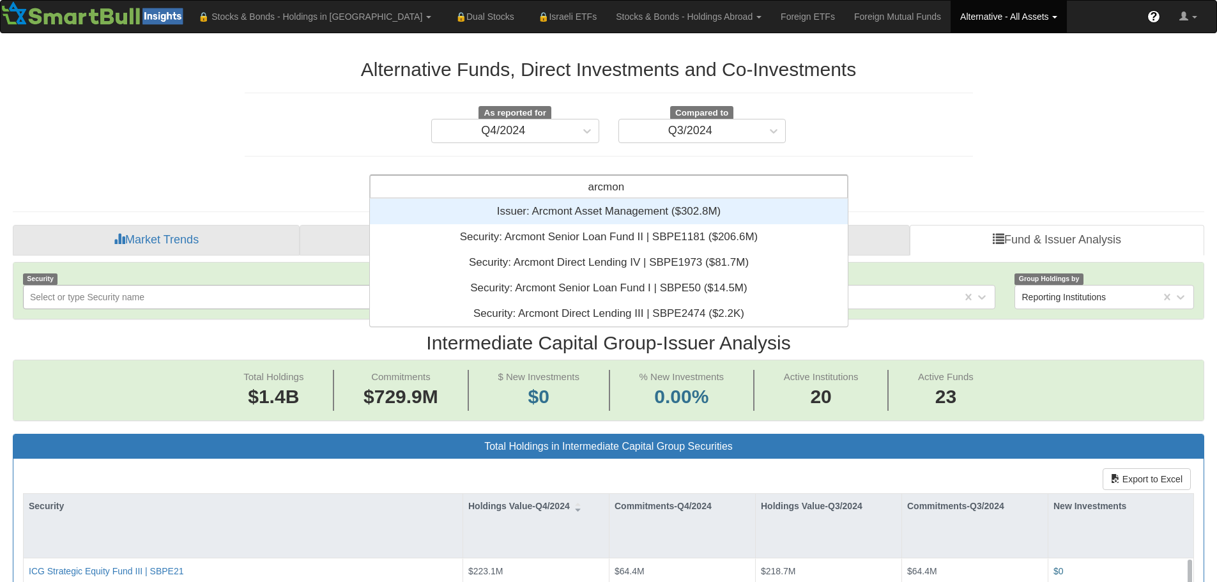
type input "arcmont"
click at [583, 209] on div "Issuer: ‎Arcmont Asset Management ‎($302.8M)‏" at bounding box center [609, 212] width 478 height 26
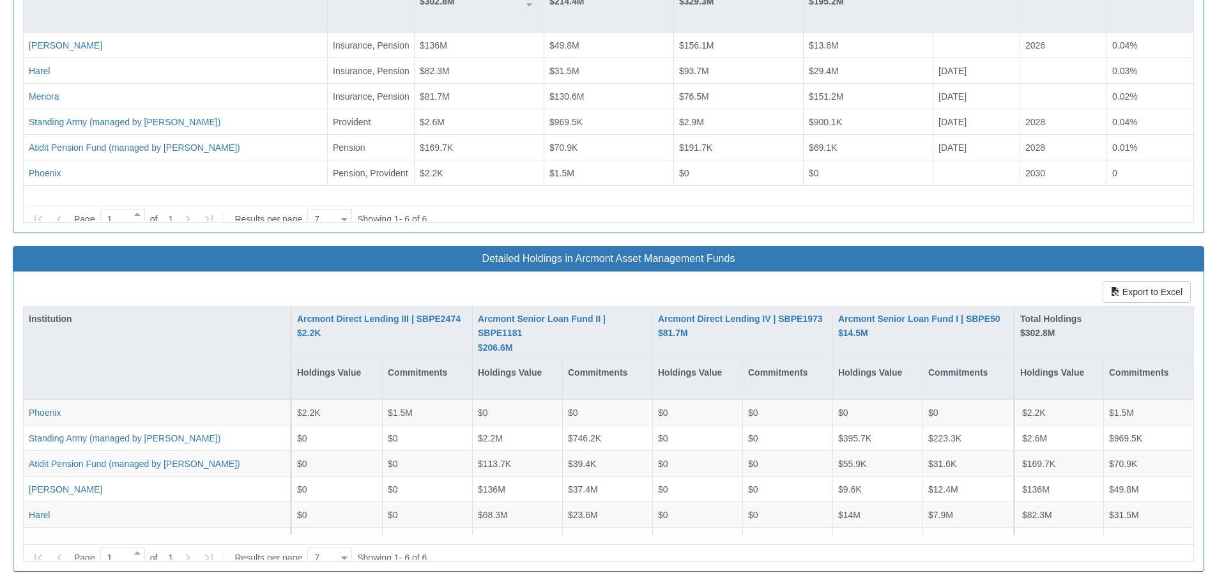
scroll to position [1653, 0]
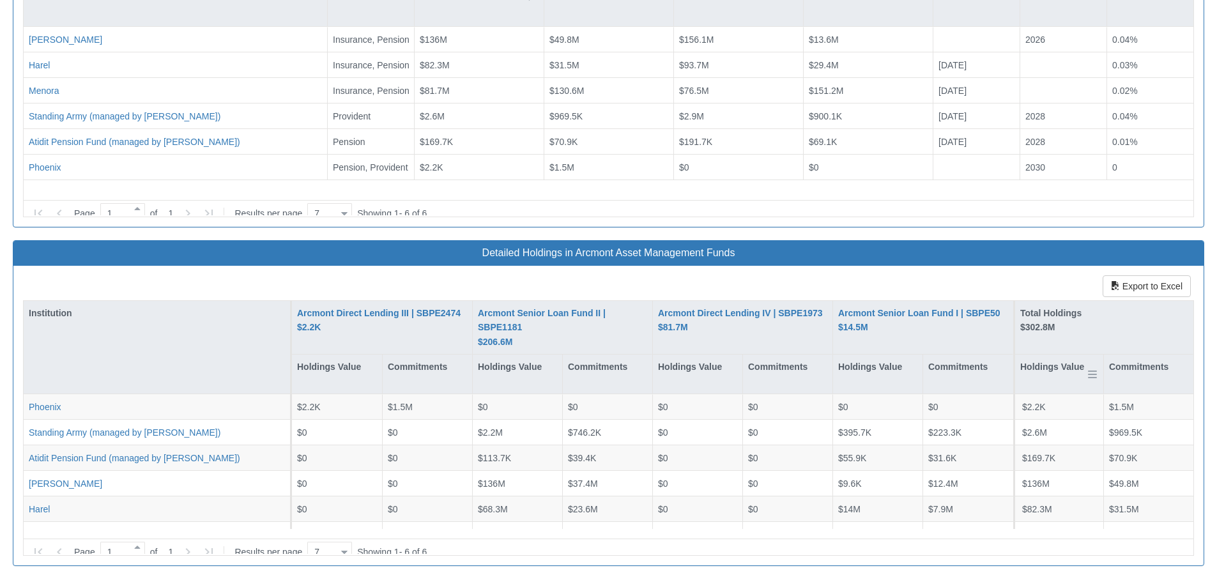
click at [1063, 369] on div "Holdings Value" at bounding box center [1059, 374] width 88 height 39
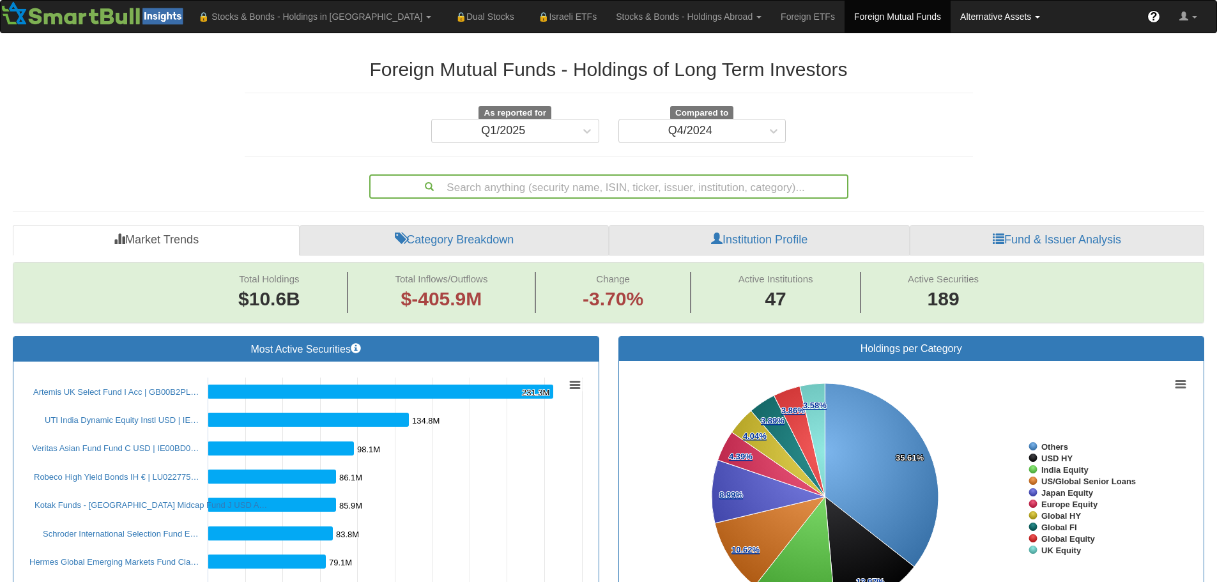
click at [441, 18] on link "Alternative Assets" at bounding box center [314, 17] width 252 height 32
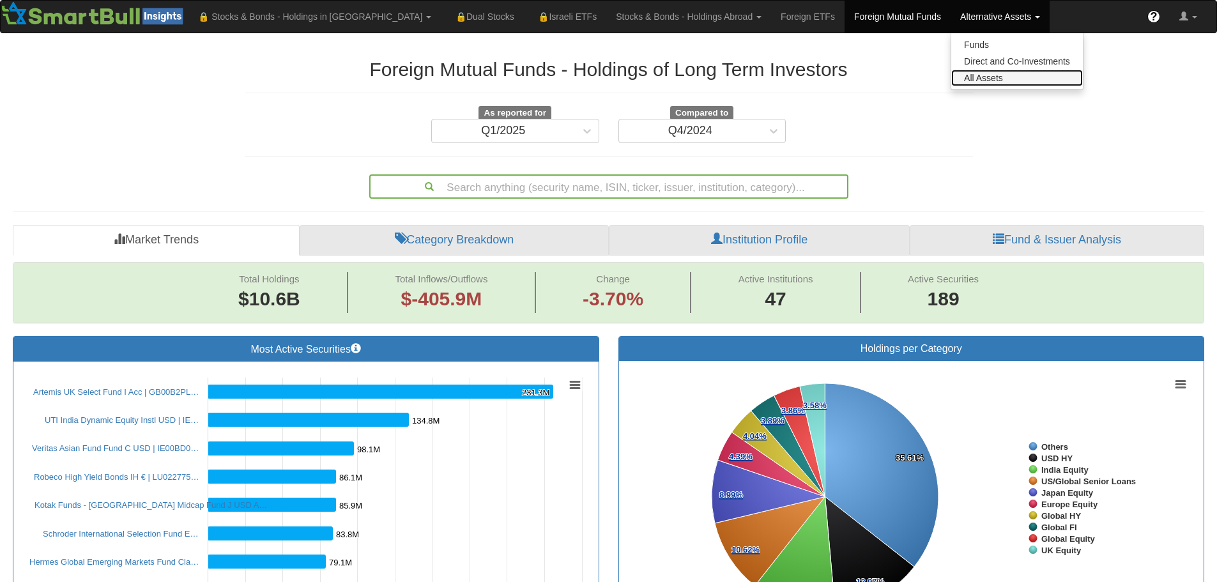
click at [951, 73] on link "All Assets" at bounding box center [1017, 78] width 132 height 17
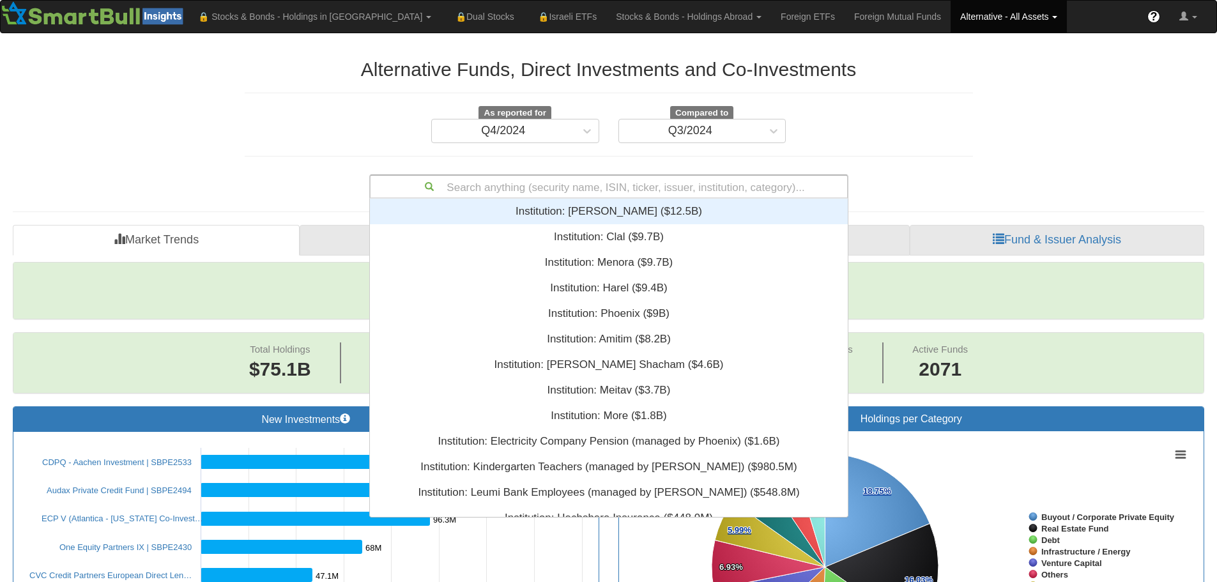
click at [555, 179] on div "Search anything (security name, ISIN, ticker, issuer, institution, category)..." at bounding box center [609, 187] width 477 height 22
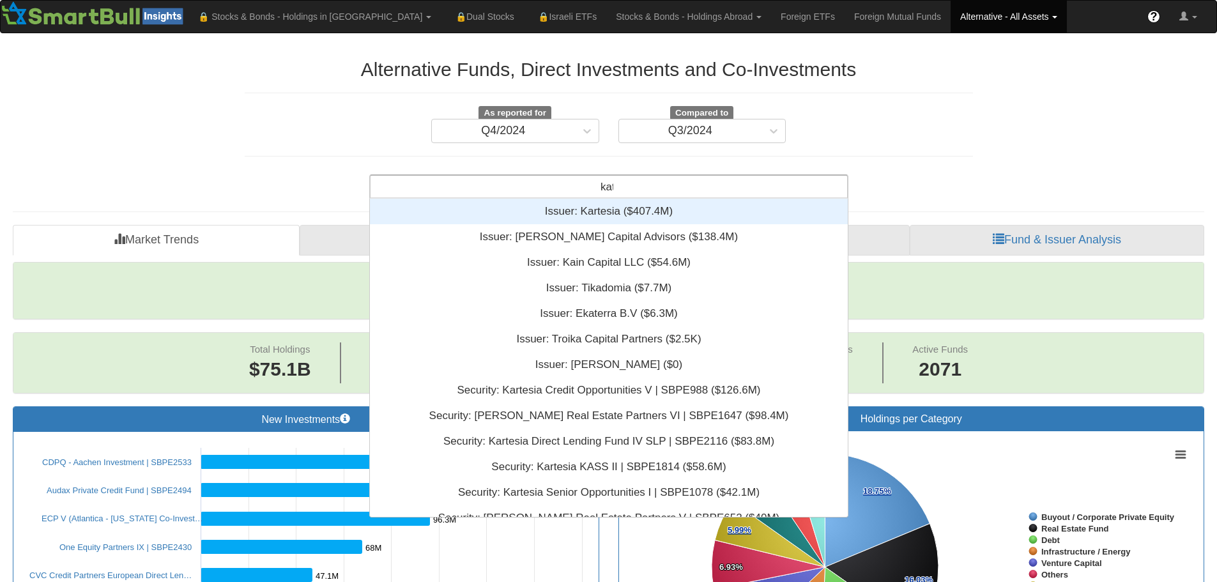
scroll to position [42, 468]
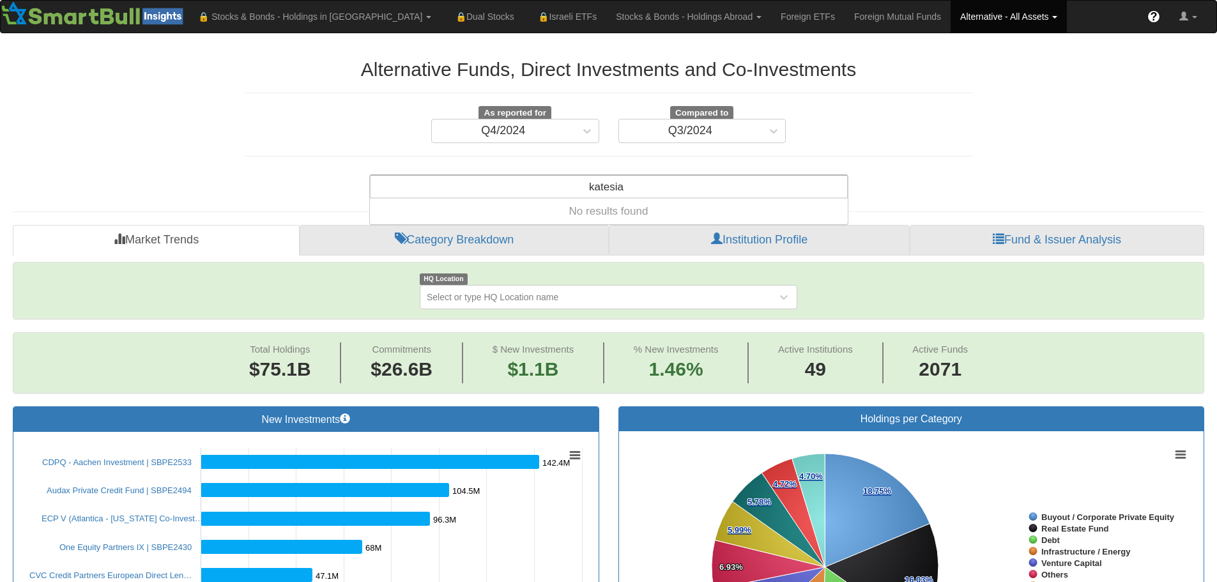
click at [597, 188] on input "katesia" at bounding box center [607, 189] width 36 height 26
type input "kartesia"
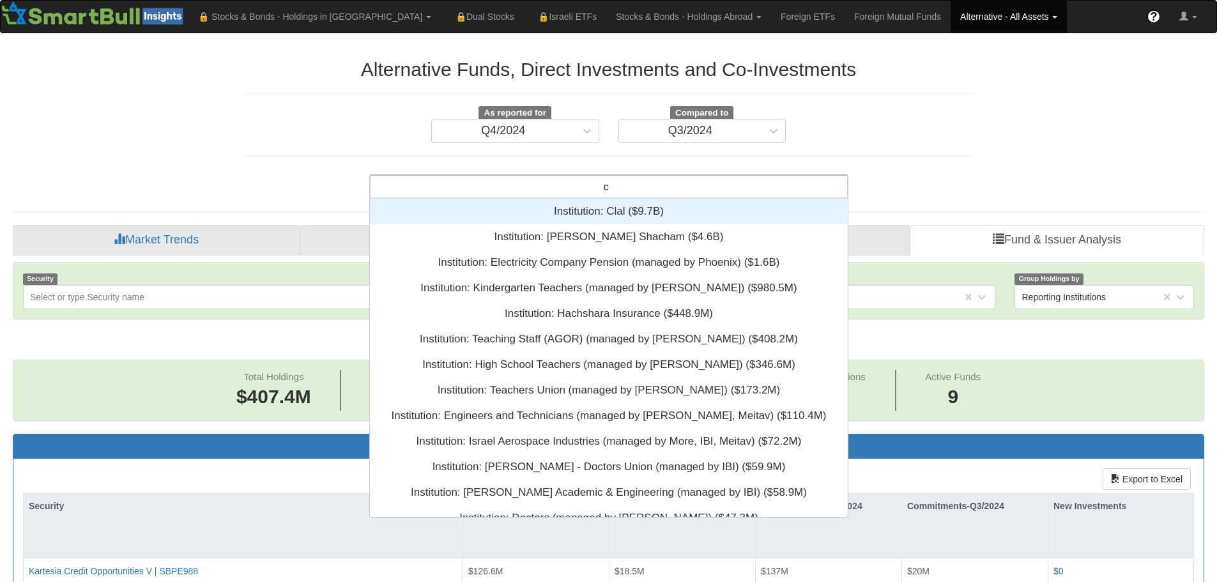
scroll to position [309, 468]
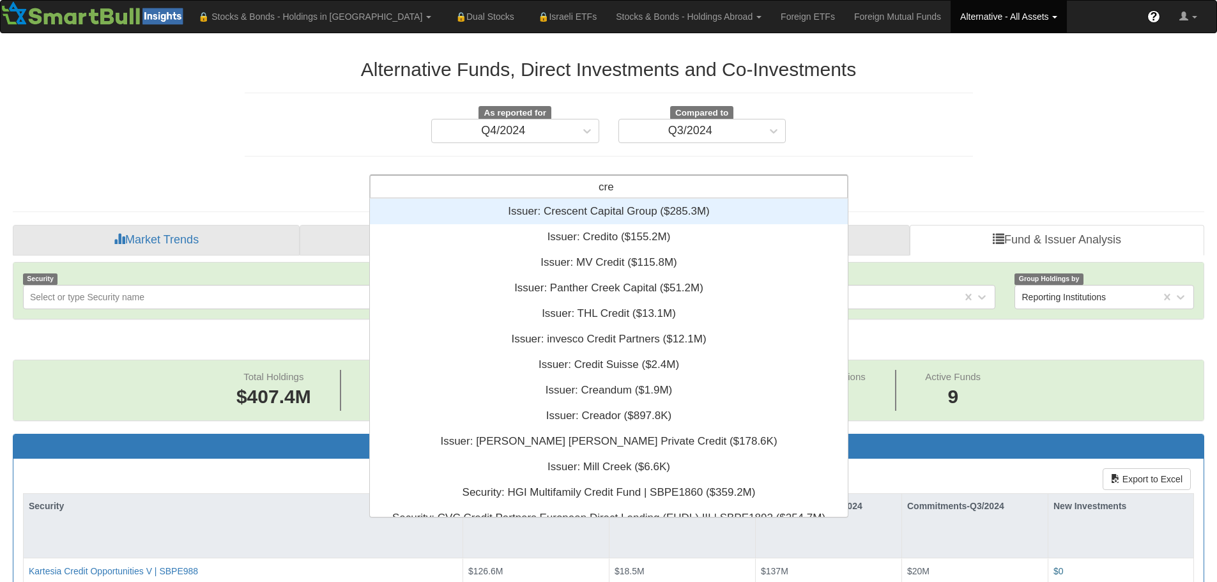
type input "cres"
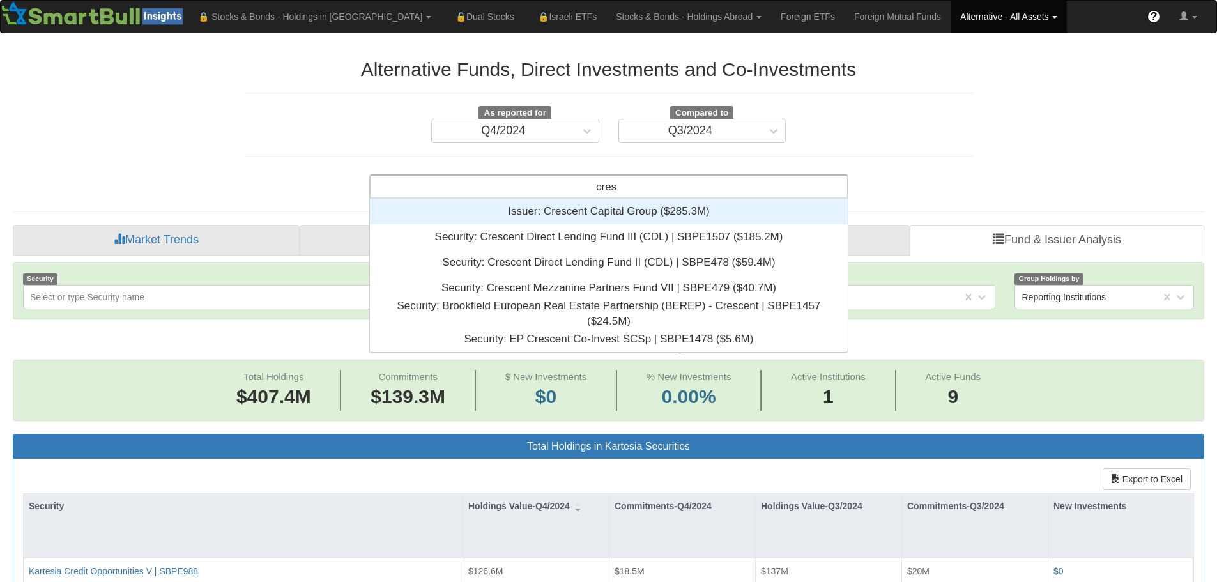
click at [610, 211] on div "Issuer: ‎Crescent Capital Group ‎($285.3M)‏" at bounding box center [609, 212] width 478 height 26
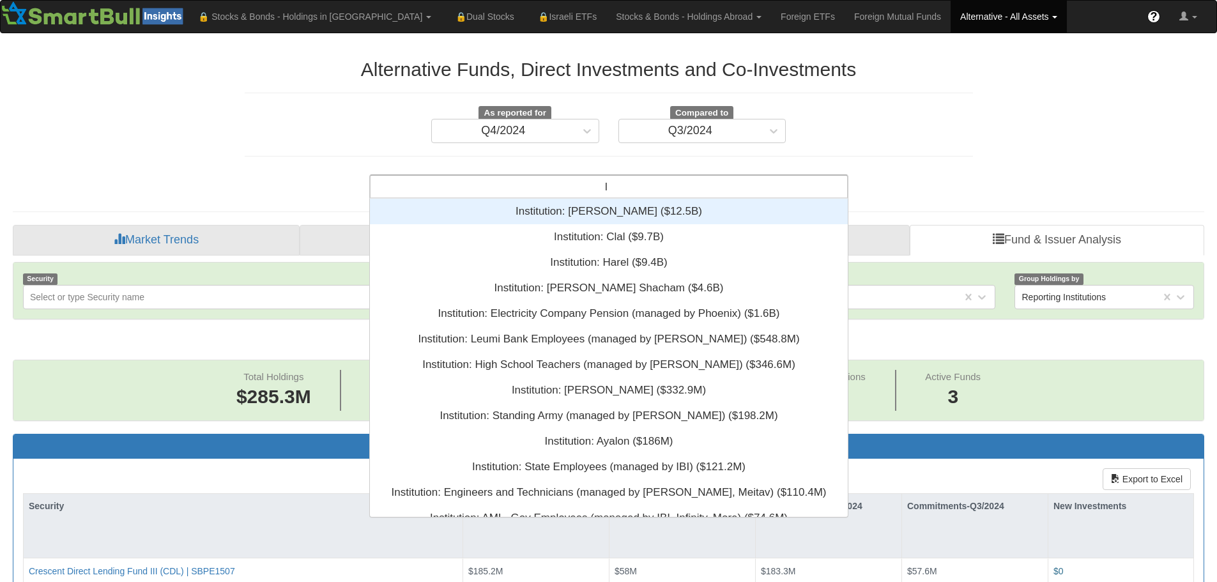
scroll to position [309, 468]
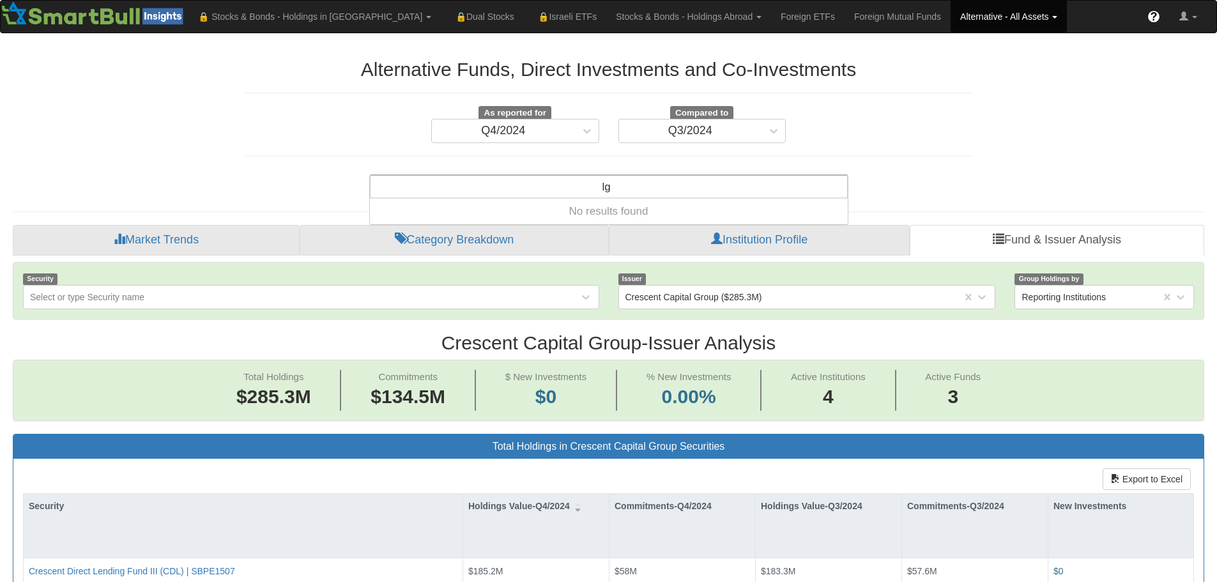
type input "l"
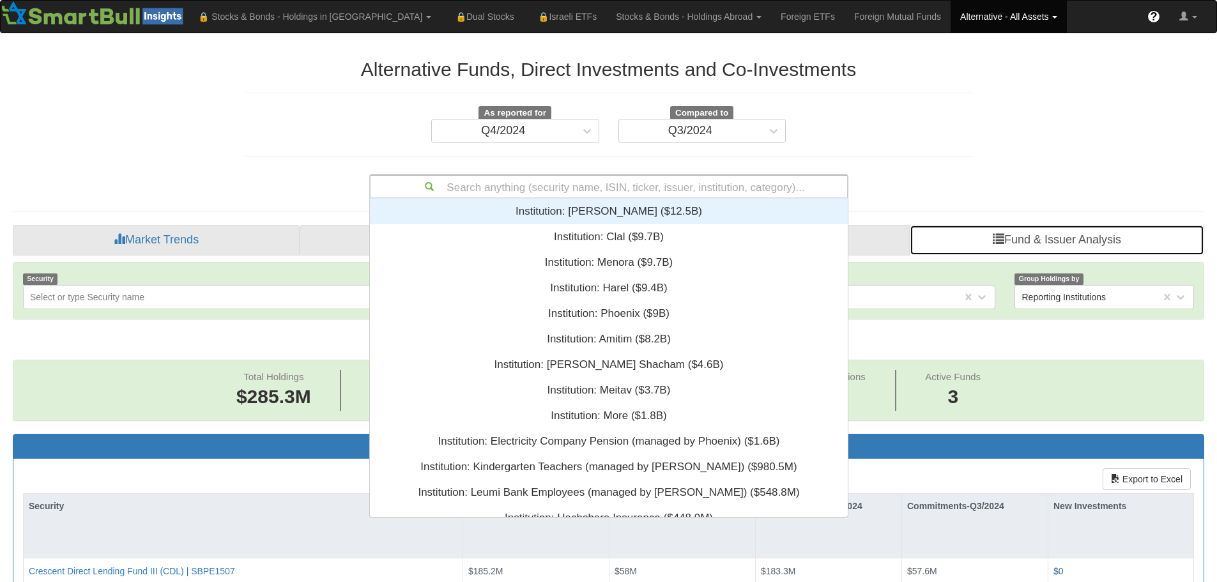
click at [1060, 240] on link "Fund & Issuer Analysis" at bounding box center [1057, 240] width 295 height 31
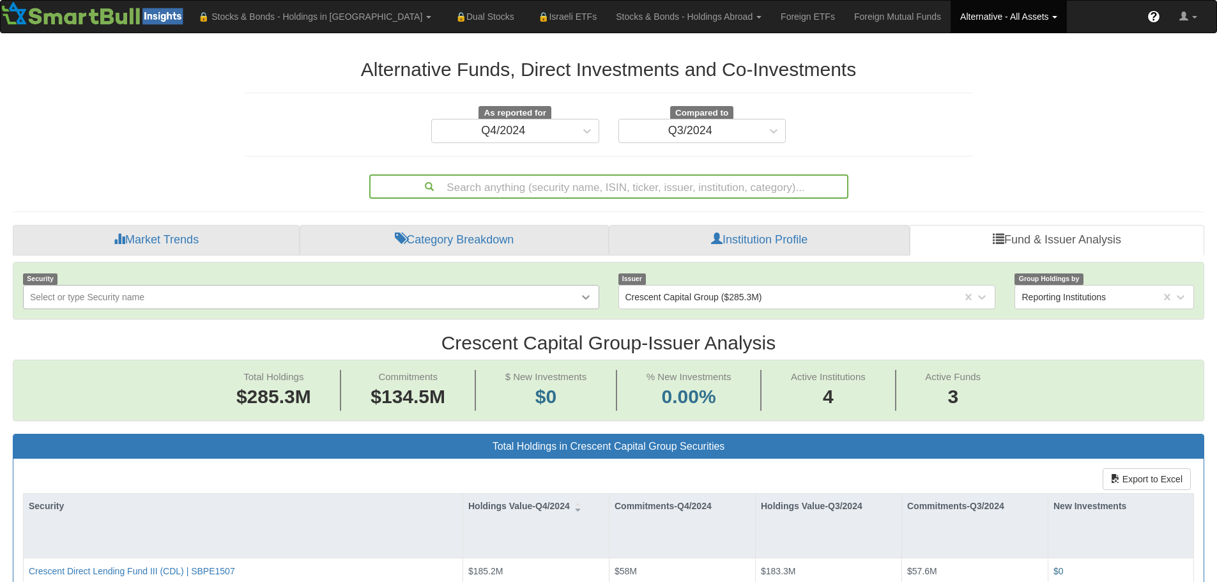
click at [588, 295] on icon at bounding box center [586, 297] width 8 height 4
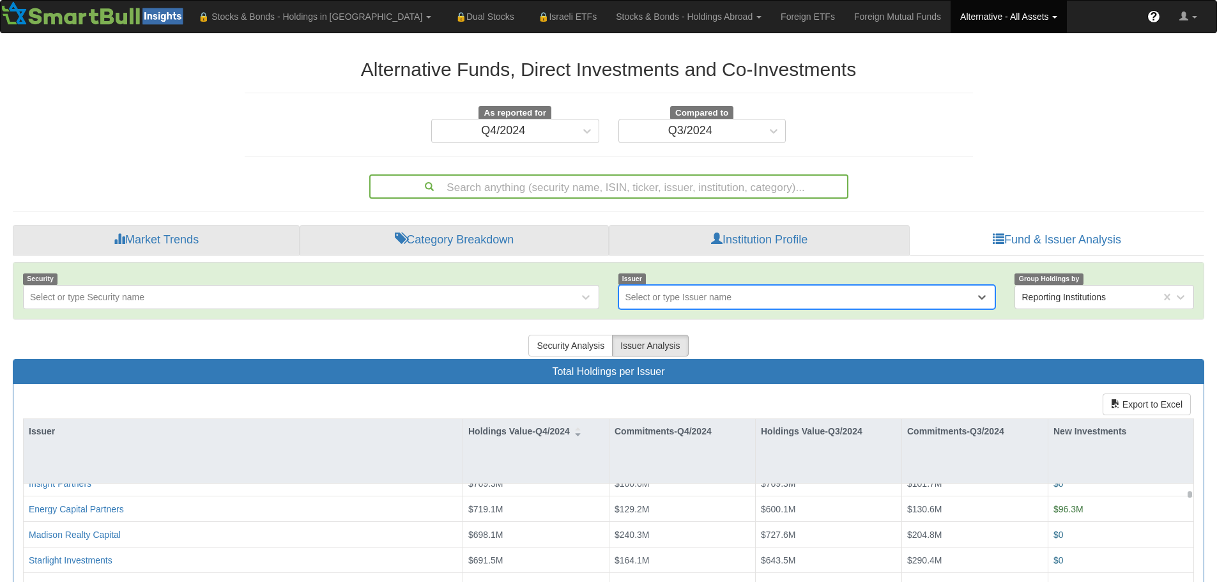
click at [683, 180] on div "Search anything (security name, ISIN, ticker, issuer, institution, category)..." at bounding box center [609, 187] width 477 height 22
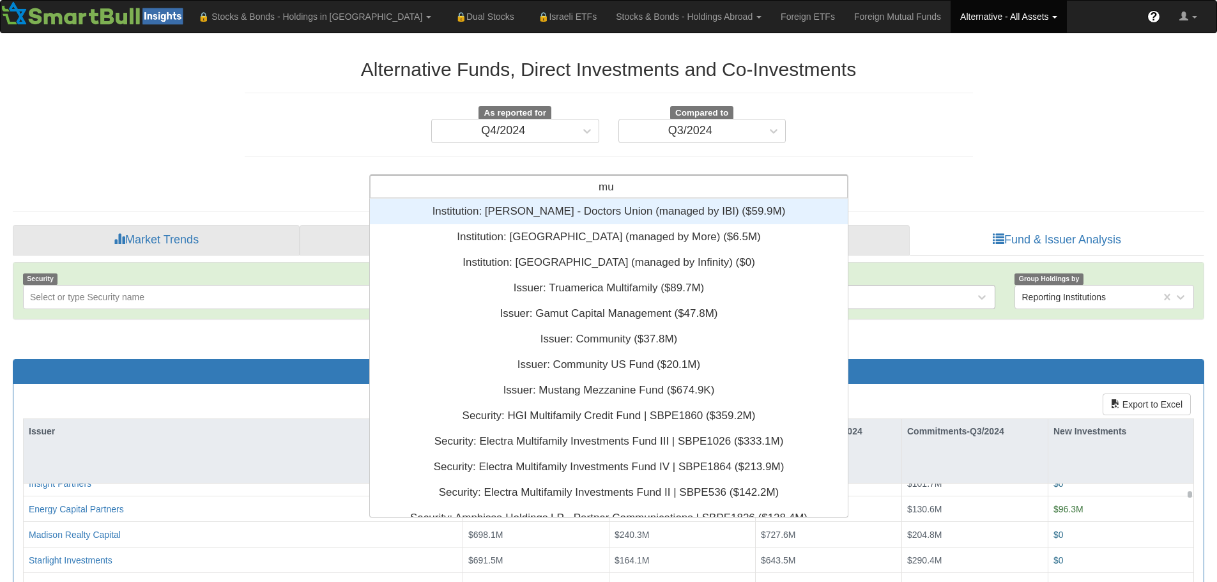
scroll to position [309, 468]
type input "m"
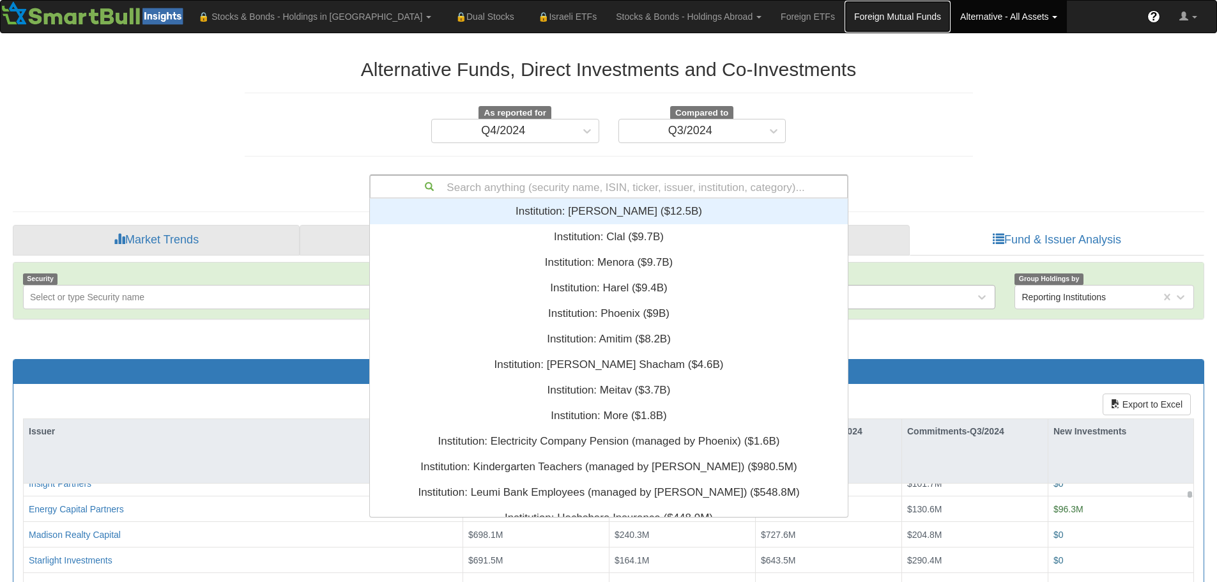
click at [845, 22] on link "Foreign Mutual Funds" at bounding box center [898, 17] width 106 height 32
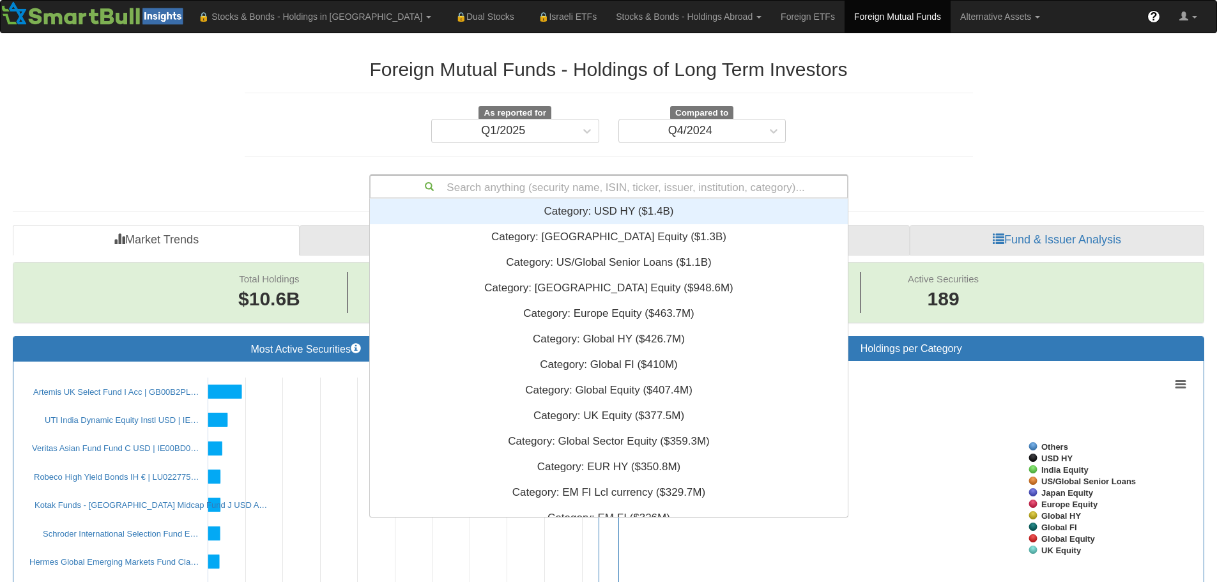
click at [629, 188] on div "Search anything (security name, ISIN, ticker, issuer, institution, category)..." at bounding box center [609, 187] width 477 height 22
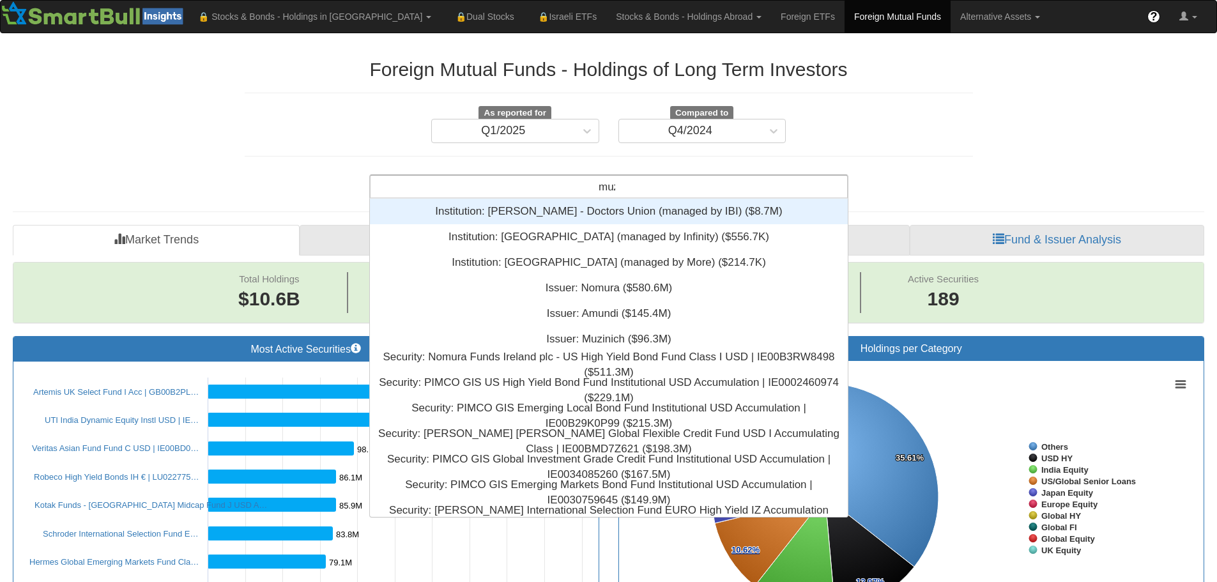
scroll to position [42, 468]
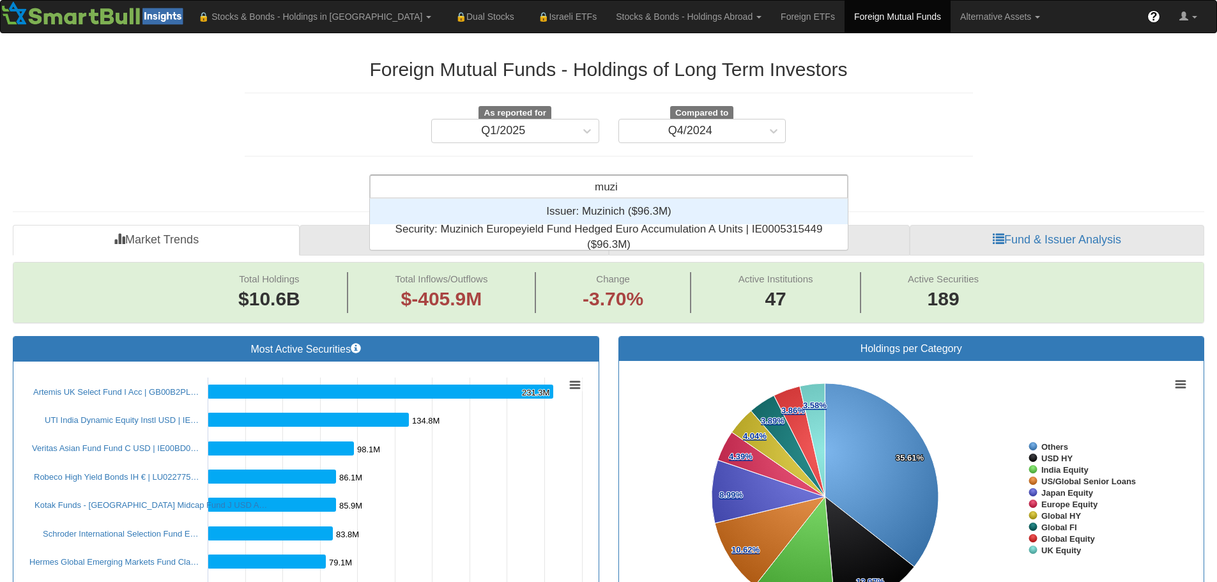
type input "muzi"
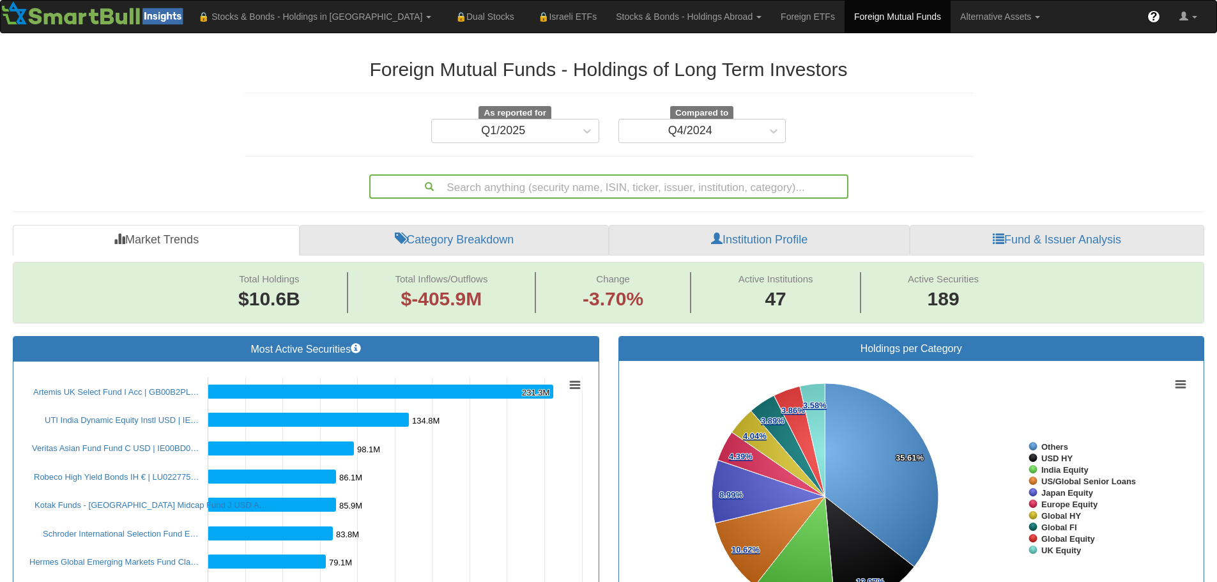
click at [680, 187] on div "Search anything (security name, ISIN, ticker, issuer, institution, category)..." at bounding box center [609, 187] width 477 height 22
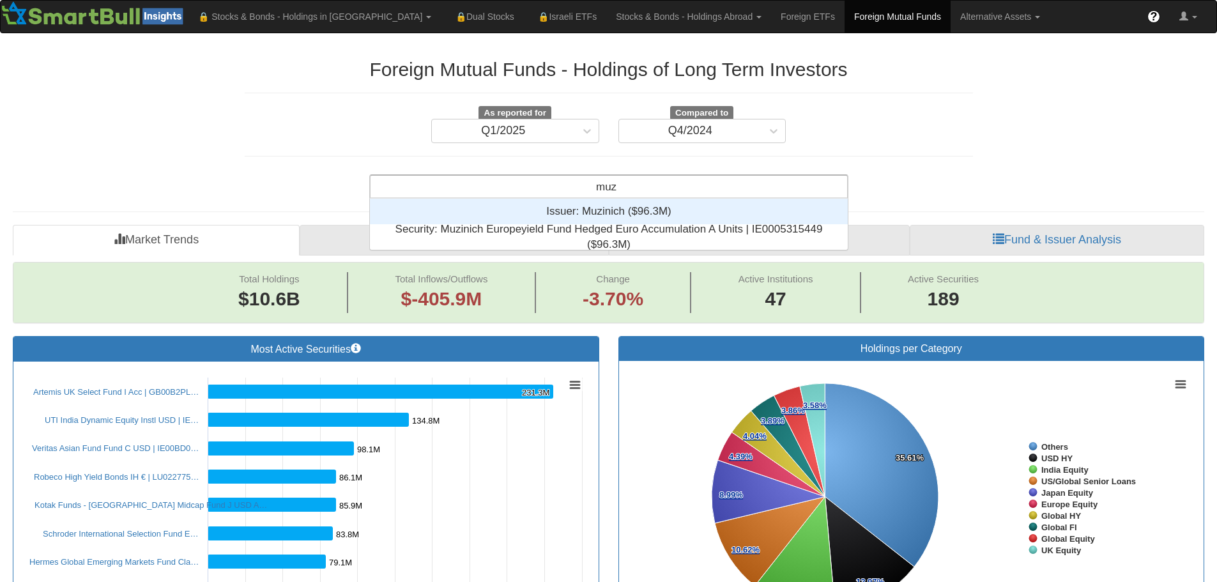
type input "muzi"
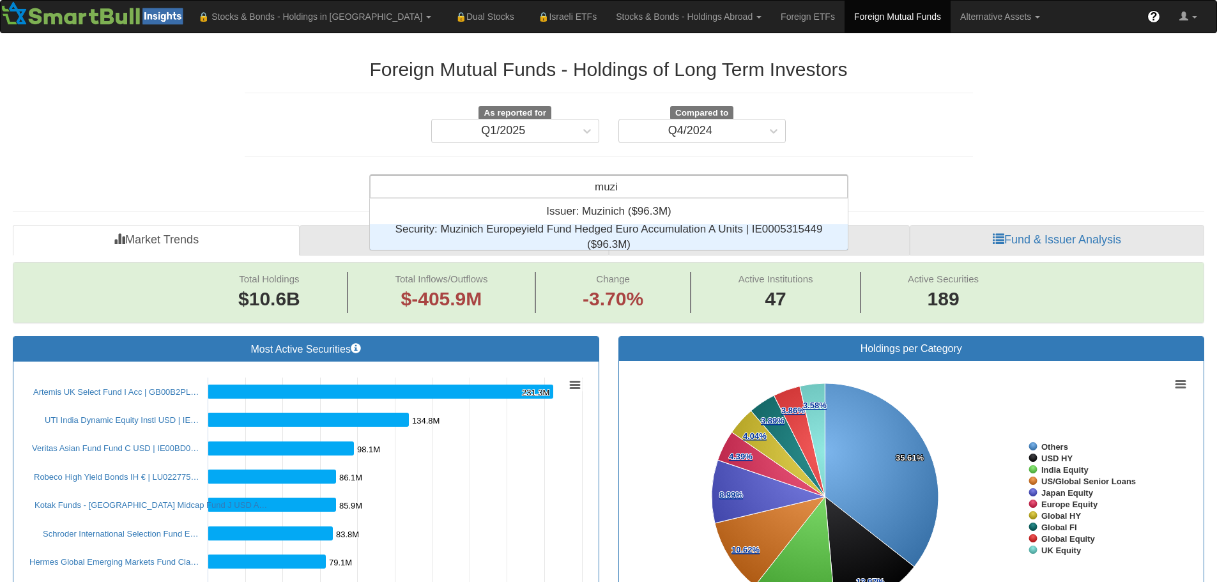
click at [619, 229] on div "Security: ‎Muzinich Europeyield Fund Hedged Euro Accumulation A Units | IE00053…" at bounding box center [609, 237] width 478 height 26
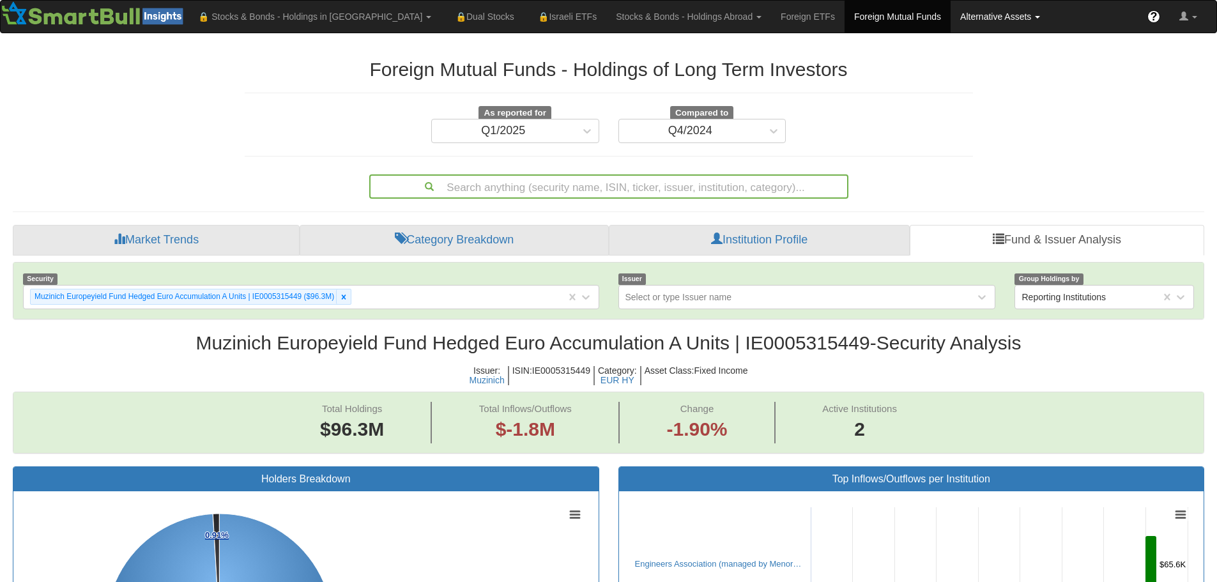
click at [441, 15] on link "Alternative Assets" at bounding box center [314, 17] width 252 height 32
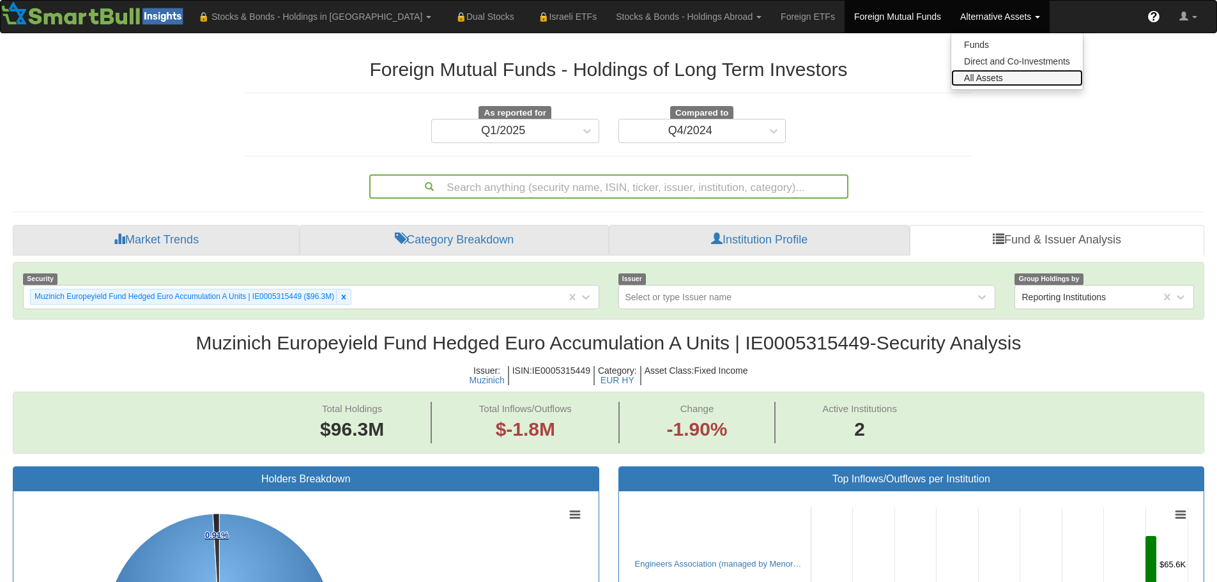
click at [951, 77] on link "All Assets" at bounding box center [1017, 78] width 132 height 17
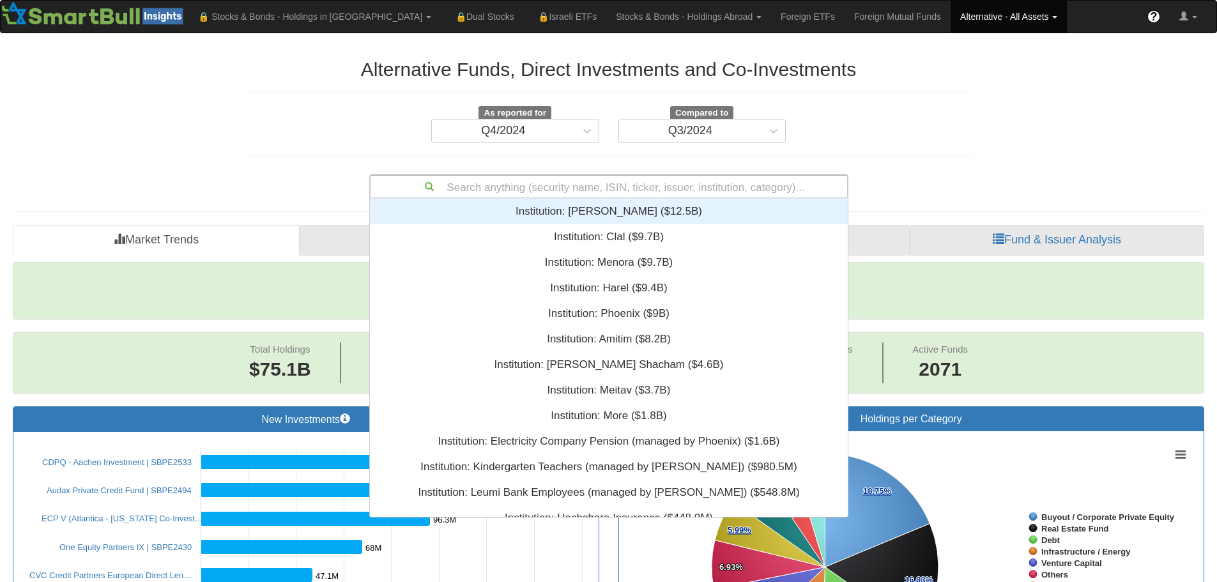
click at [576, 186] on div "Search anything (security name, ISIN, ticker, issuer, institution, category)..." at bounding box center [609, 187] width 477 height 22
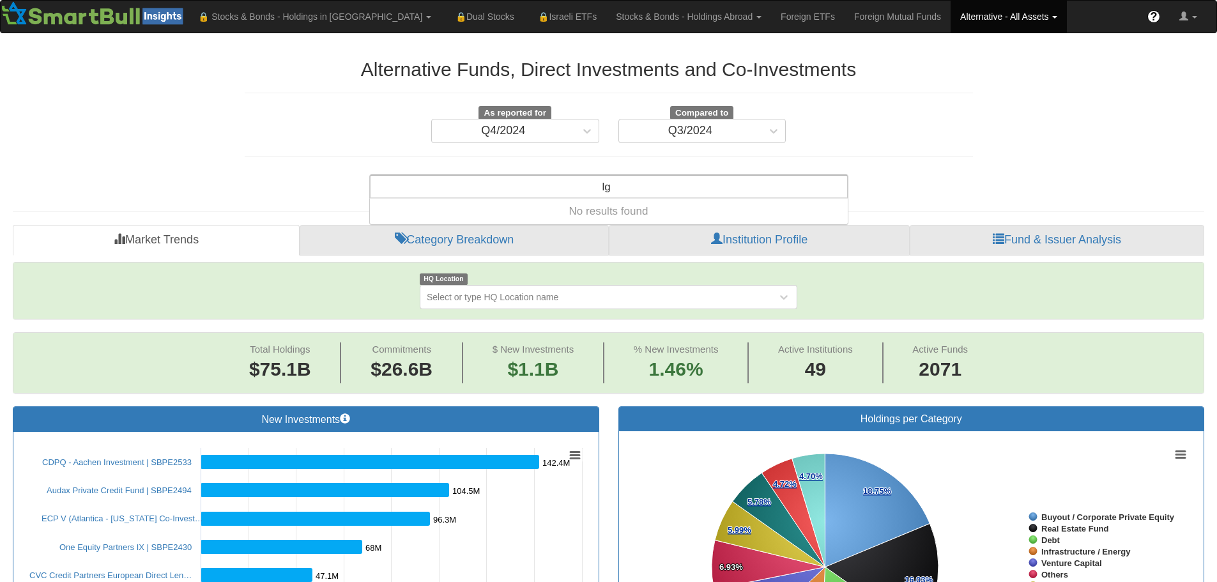
type input "l"
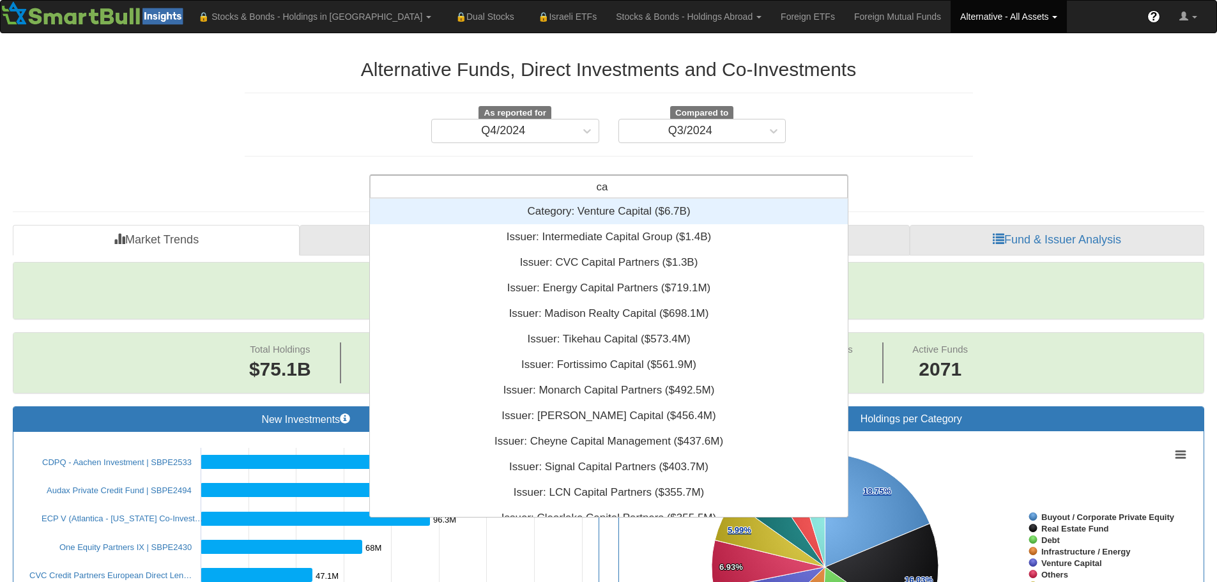
type input "c"
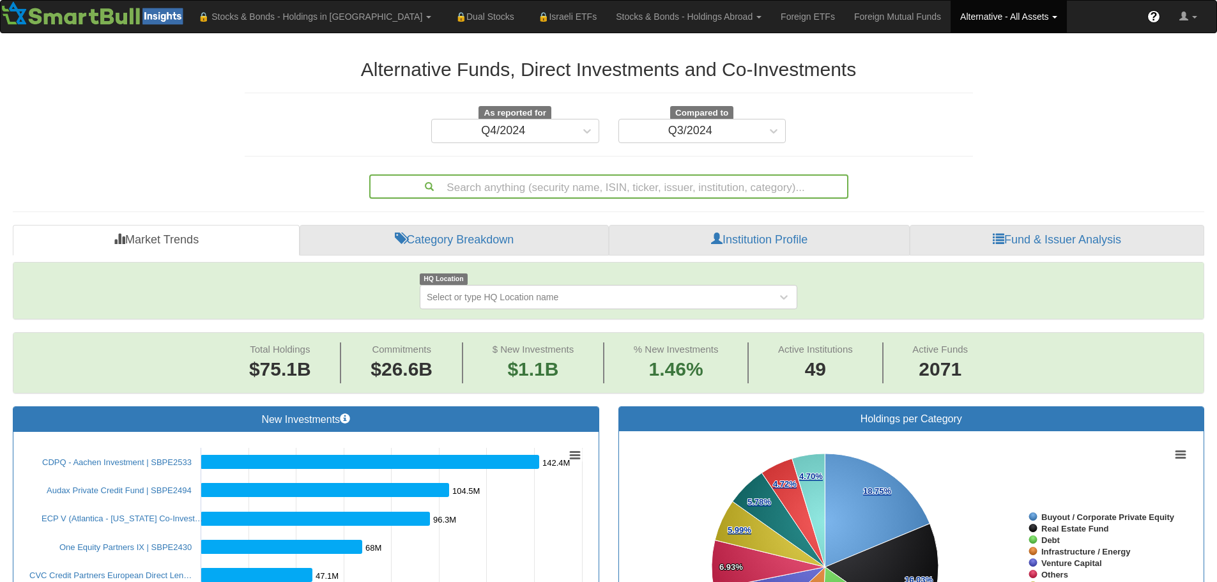
click at [656, 181] on div "Search anything (security name, ISIN, ticker, issuer, institution, category)..." at bounding box center [609, 187] width 477 height 22
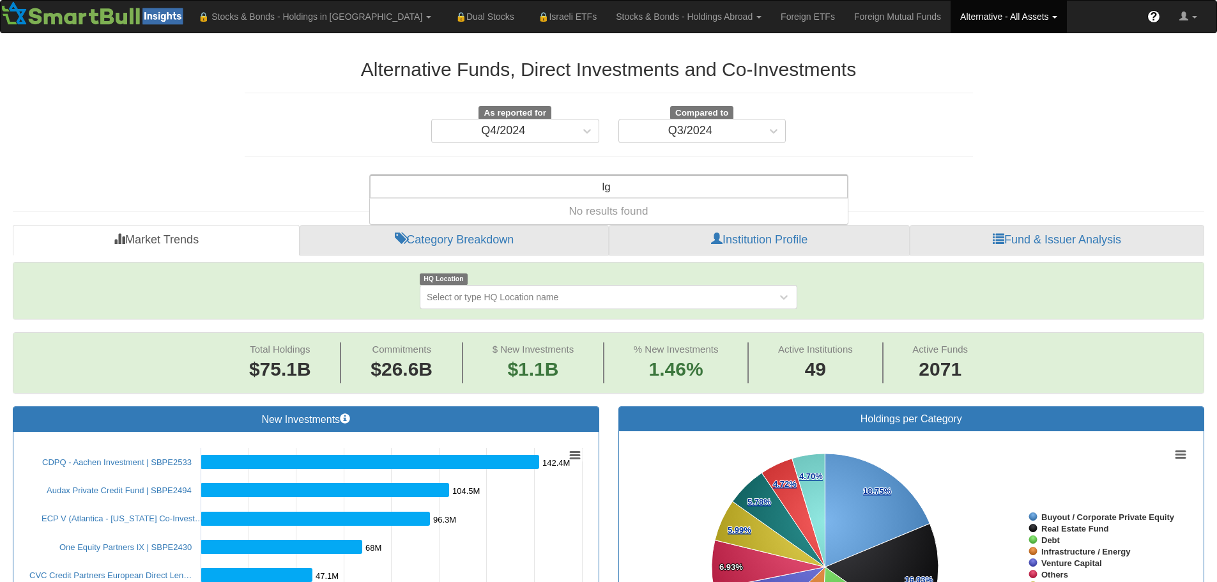
type input "l"
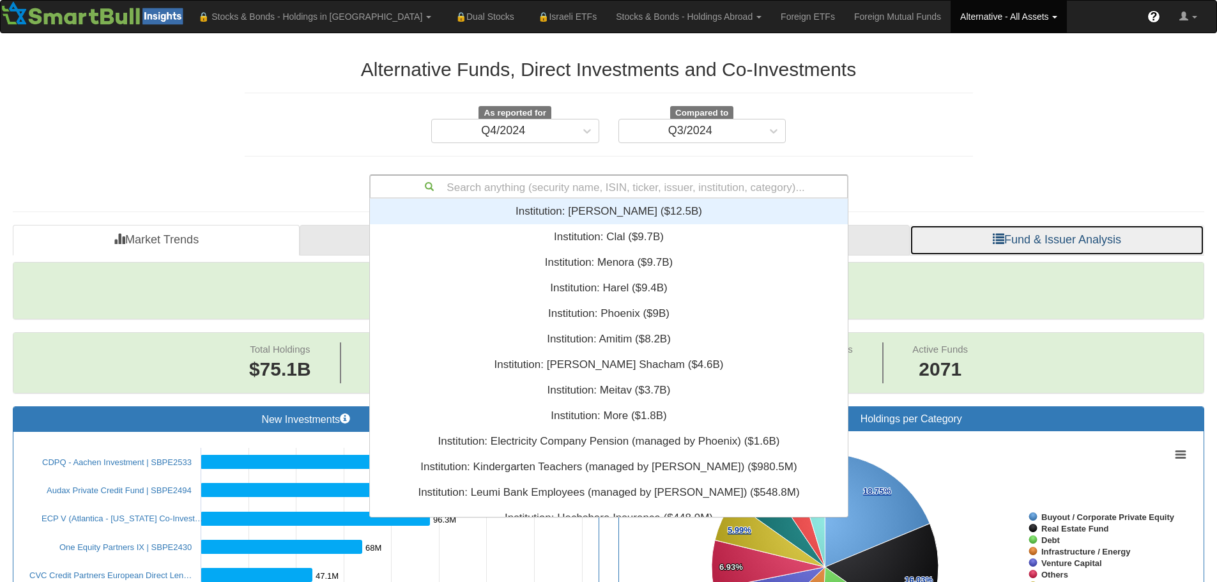
click at [1036, 240] on link "Fund & Issuer Analysis" at bounding box center [1057, 240] width 295 height 31
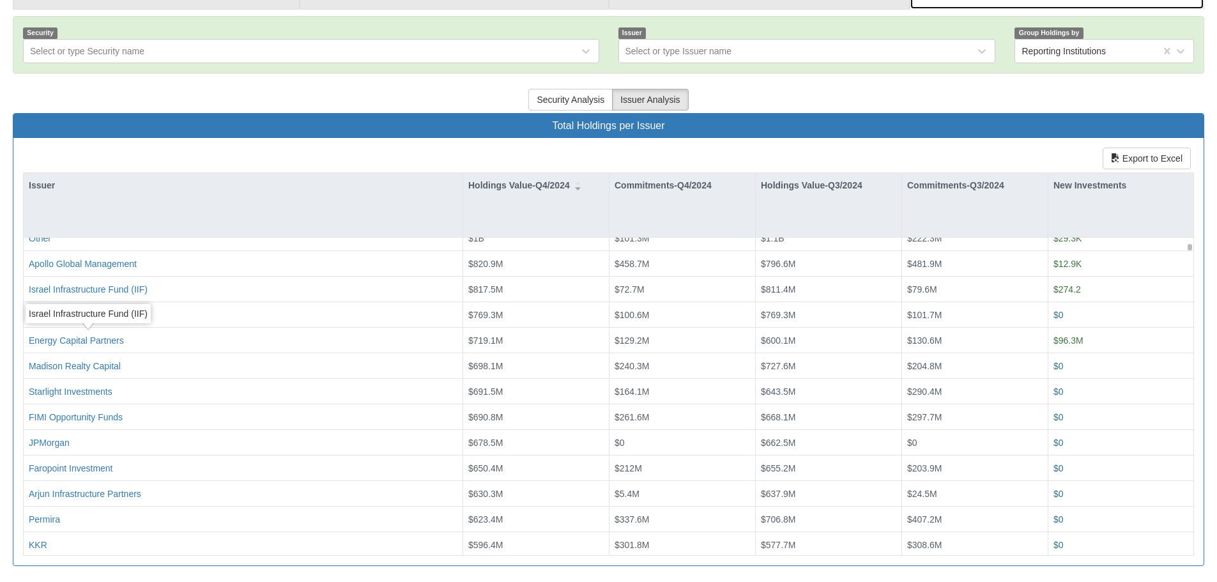
scroll to position [383, 0]
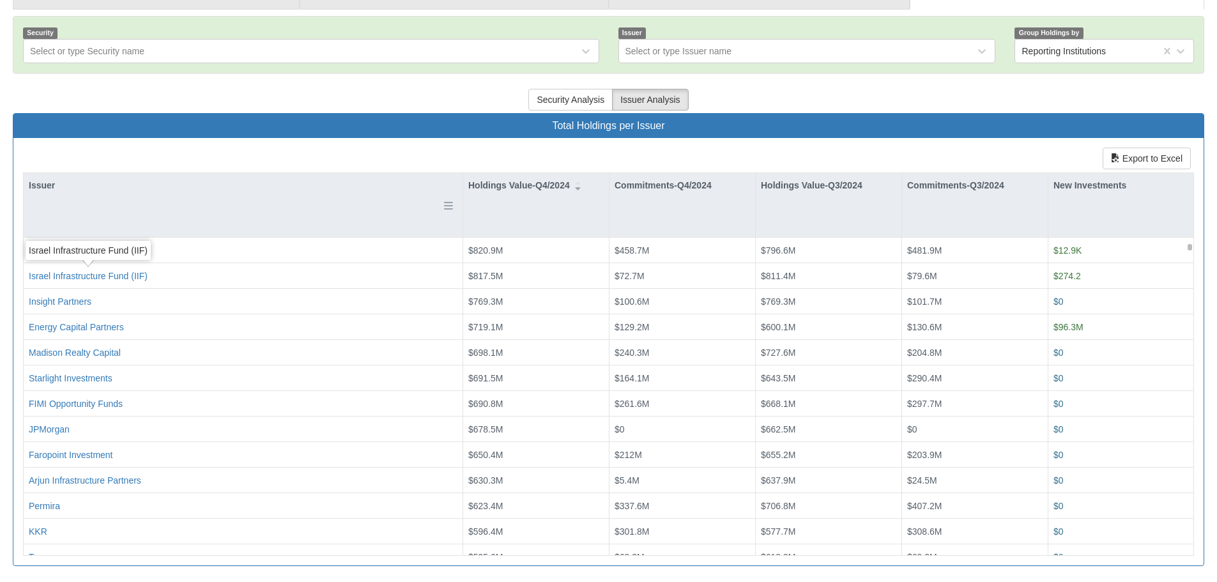
click at [48, 185] on div "Issuer" at bounding box center [243, 185] width 439 height 24
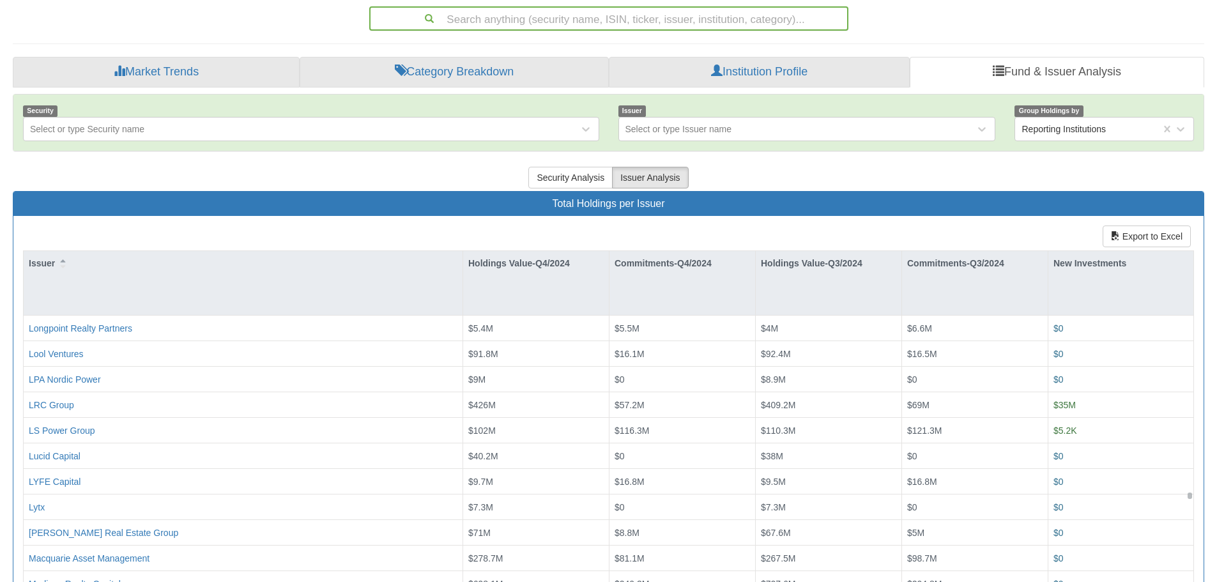
scroll to position [0, 0]
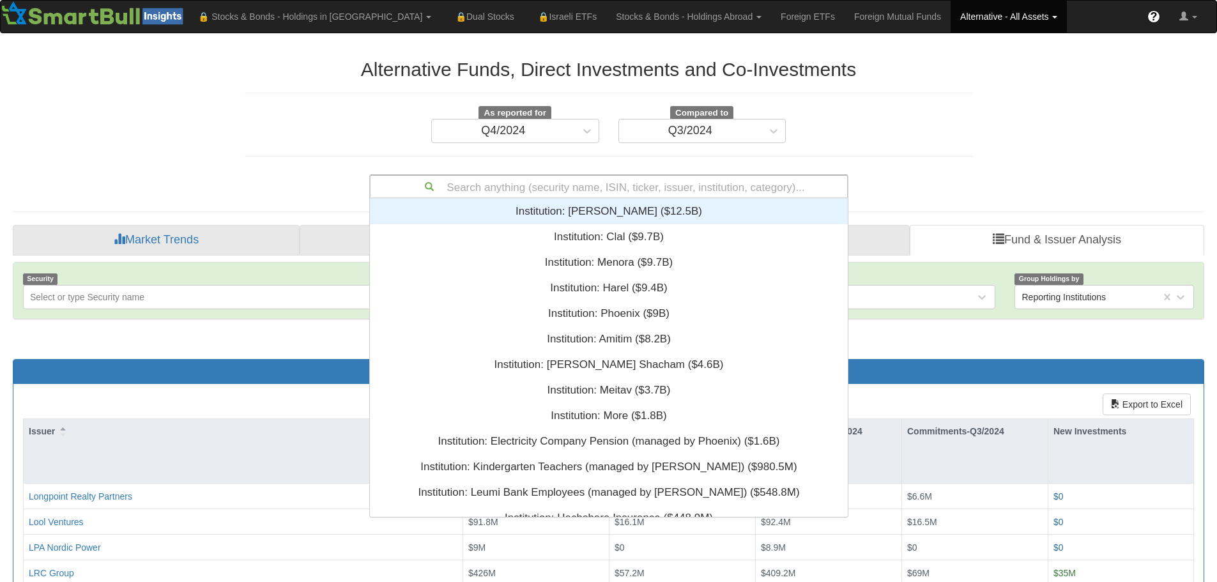
click at [674, 187] on div "Search anything (security name, ISIN, ticker, issuer, institution, category)..." at bounding box center [609, 187] width 477 height 22
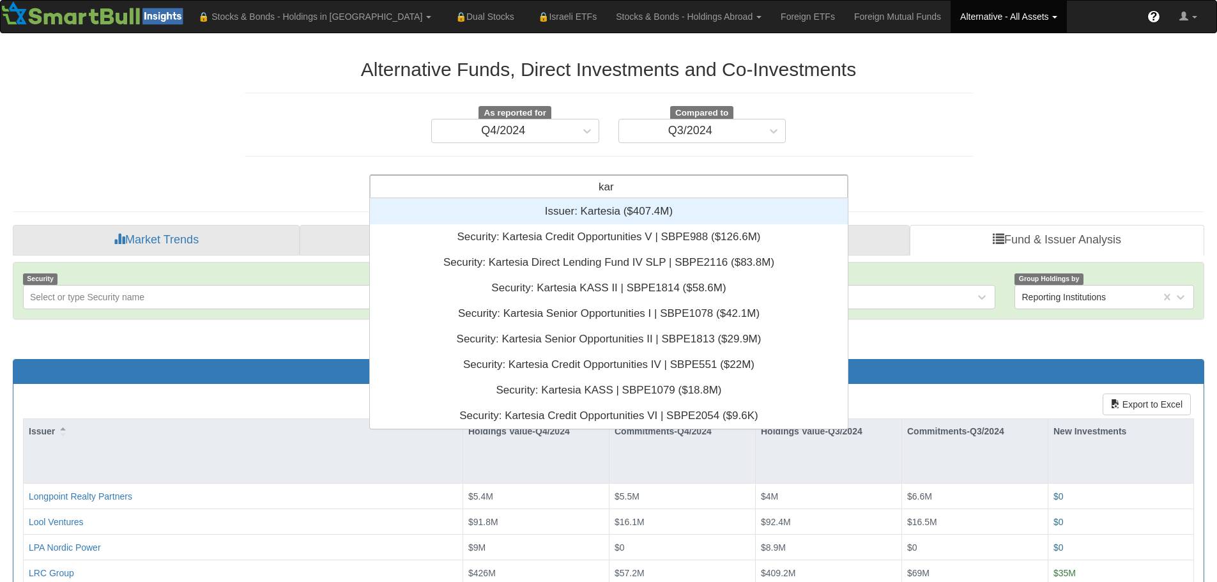
scroll to position [220, 468]
type input "karte"
click at [579, 208] on div "Issuer: ‎Kartesia ‎($407.4M)‏" at bounding box center [609, 212] width 478 height 26
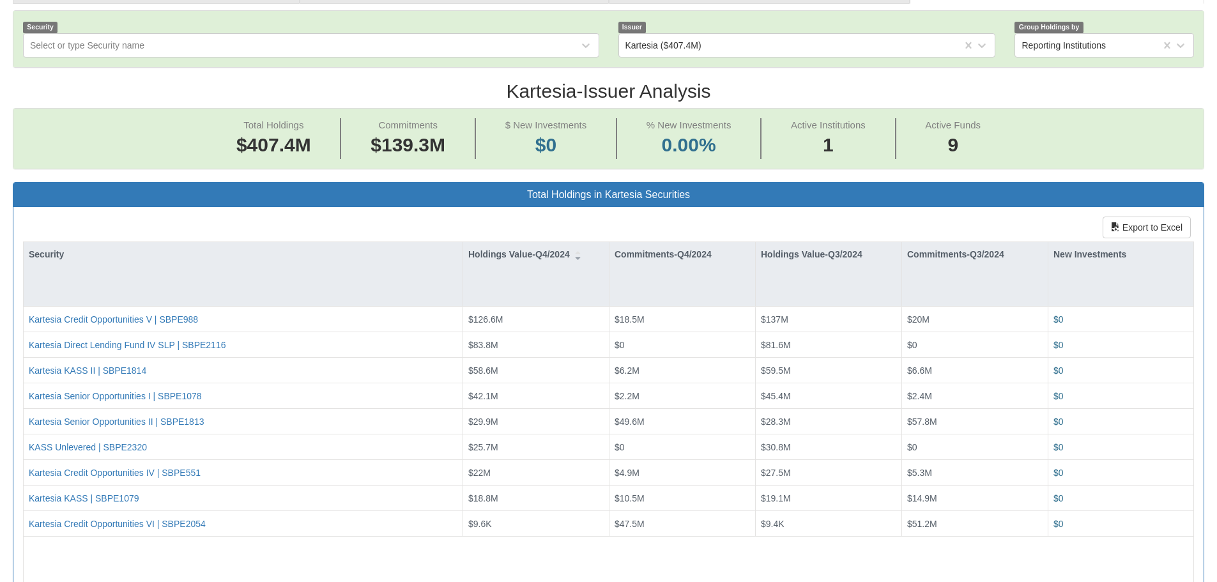
scroll to position [256, 0]
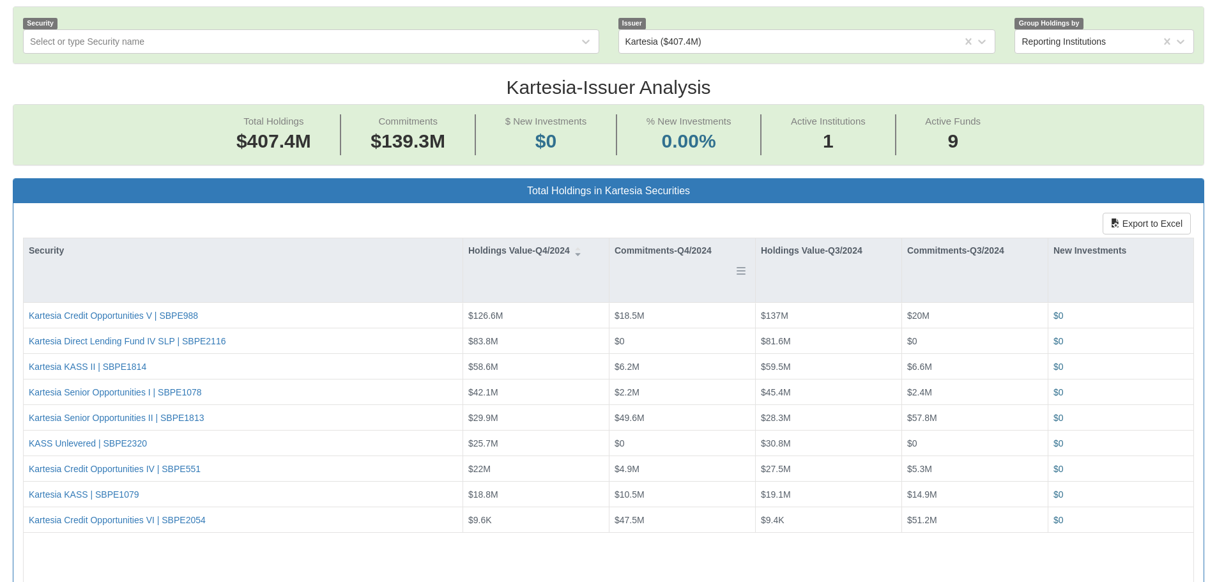
click at [664, 248] on div "Commitments-Q4/2024" at bounding box center [683, 250] width 146 height 24
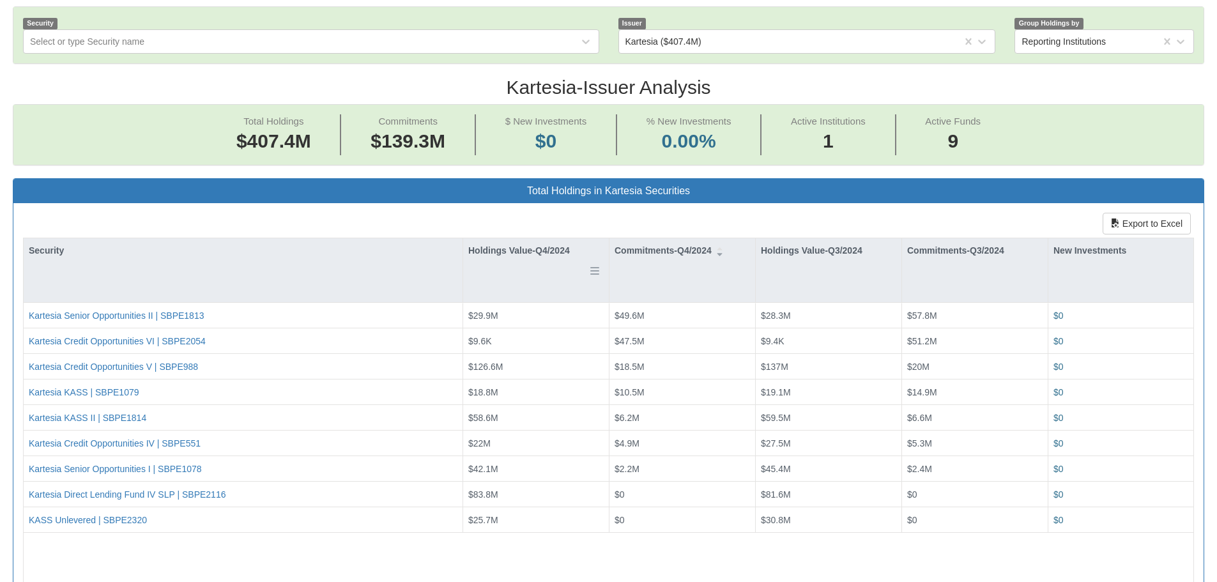
click at [532, 251] on div "Holdings Value-Q4/2024" at bounding box center [536, 250] width 146 height 24
click at [532, 249] on div "Holdings Value-Q4/2024" at bounding box center [536, 250] width 146 height 24
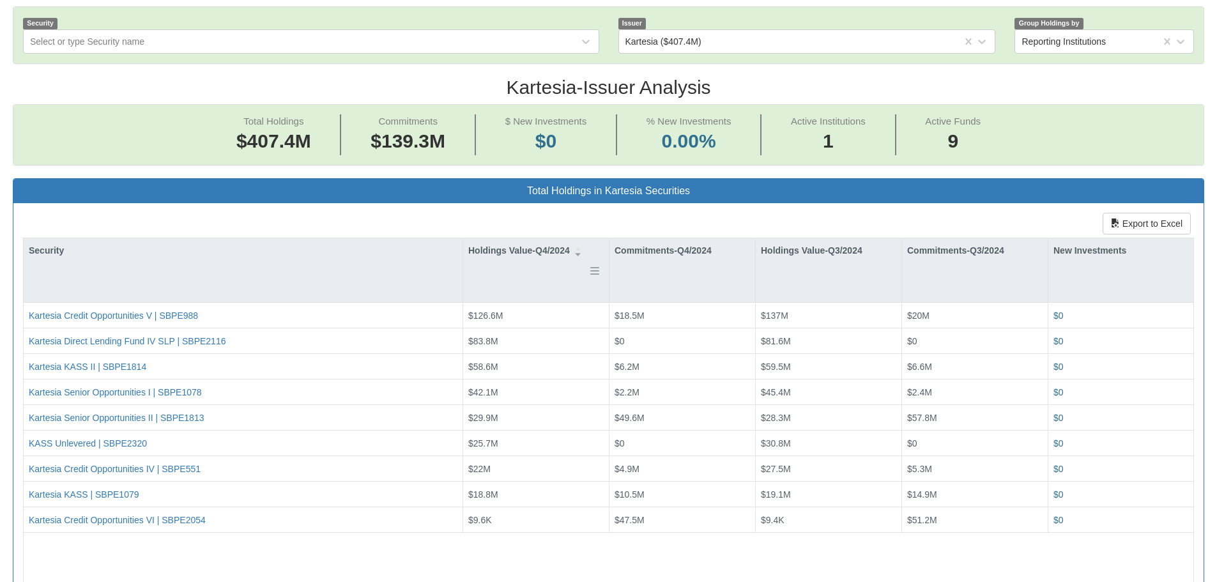
click at [532, 249] on div "Holdings Value-Q4/2024" at bounding box center [536, 250] width 146 height 24
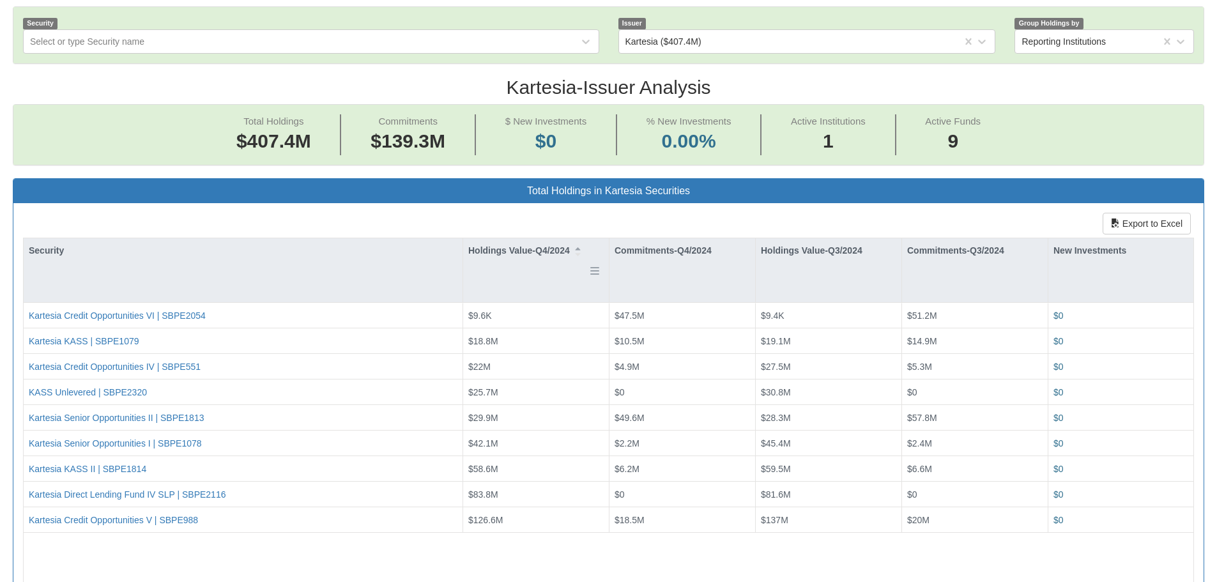
click at [532, 249] on div "Holdings Value-Q4/2024" at bounding box center [536, 250] width 146 height 24
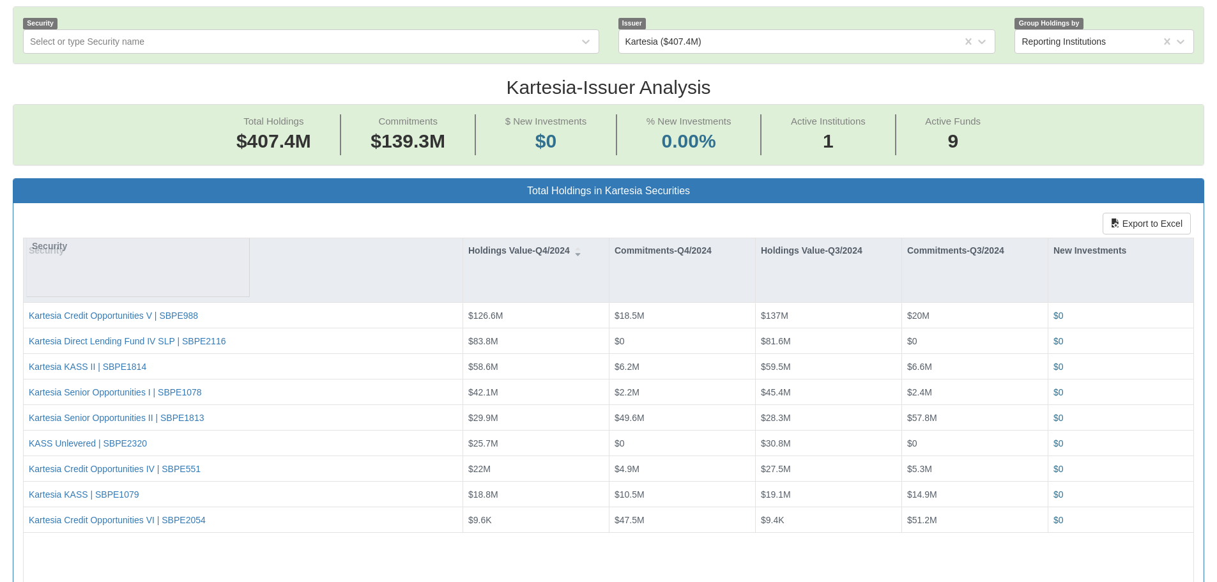
drag, startPoint x: 33, startPoint y: 296, endPoint x: 41, endPoint y: 291, distance: 9.2
click at [41, 291] on div "Security Holdings Value-Q4/2024 Commitments-Q4/2024 Holdings Value-Q3/2024 Comm…" at bounding box center [608, 429] width 1171 height 383
